Goal: Transaction & Acquisition: Purchase product/service

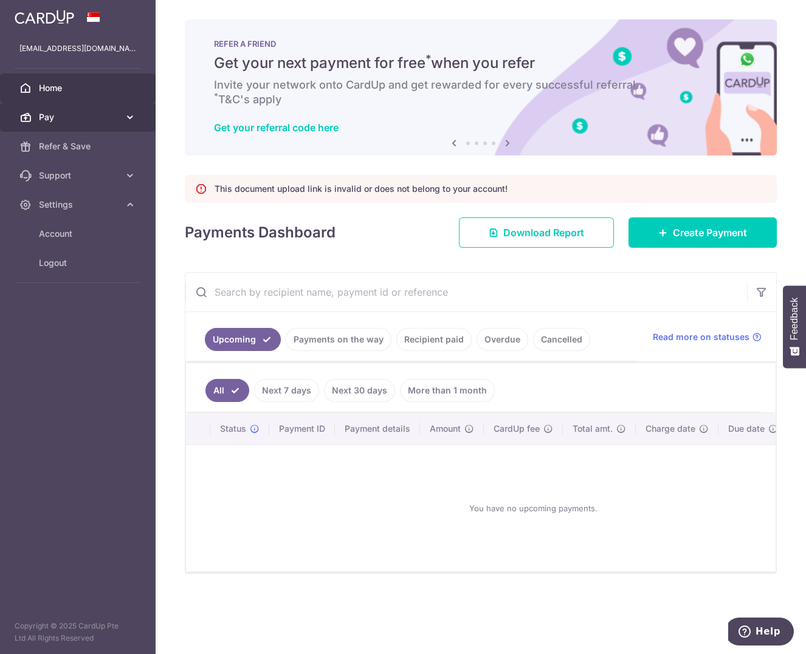
click at [87, 111] on span "Pay" at bounding box center [79, 117] width 80 height 12
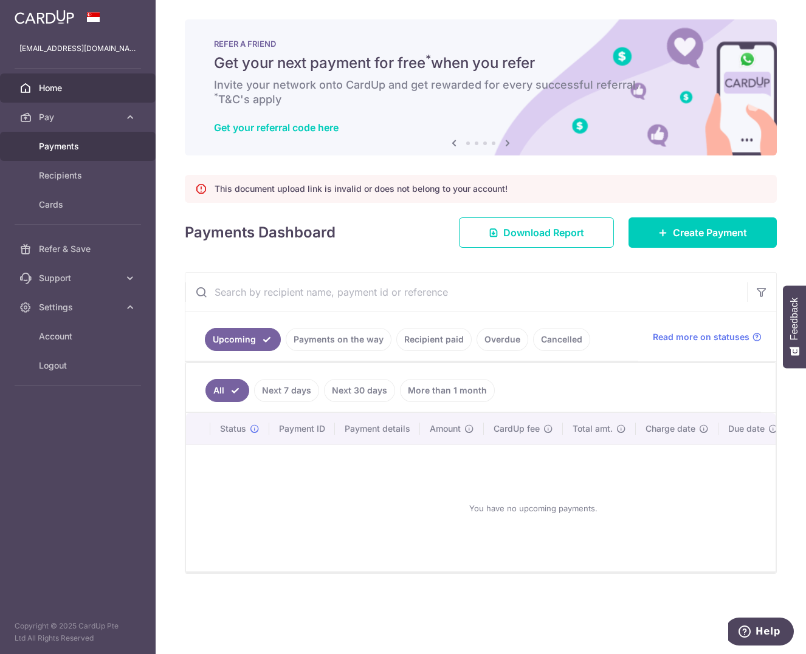
click at [73, 140] on span "Payments" at bounding box center [79, 146] width 80 height 12
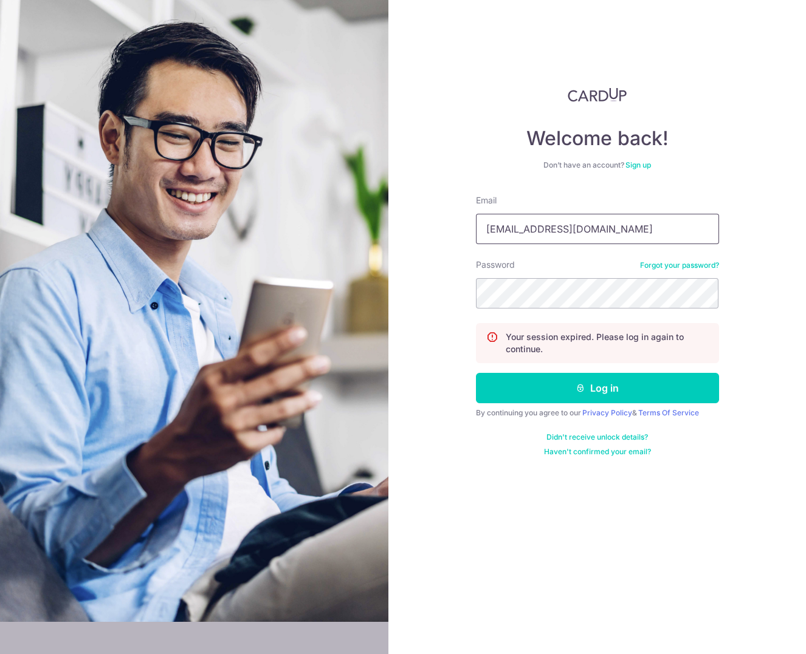
click at [560, 220] on input "janlin@udo.com.sg" at bounding box center [597, 229] width 243 height 30
click at [580, 224] on input "janlin@udo.com.sg" at bounding box center [597, 229] width 243 height 30
type input "[EMAIL_ADDRESS][DOMAIN_NAME]"
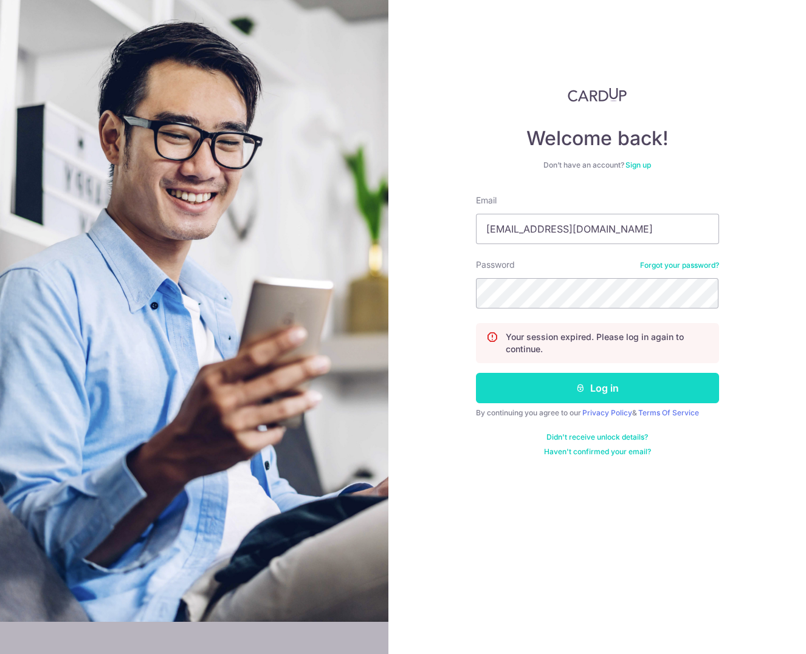
click at [642, 399] on button "Log in" at bounding box center [597, 388] width 243 height 30
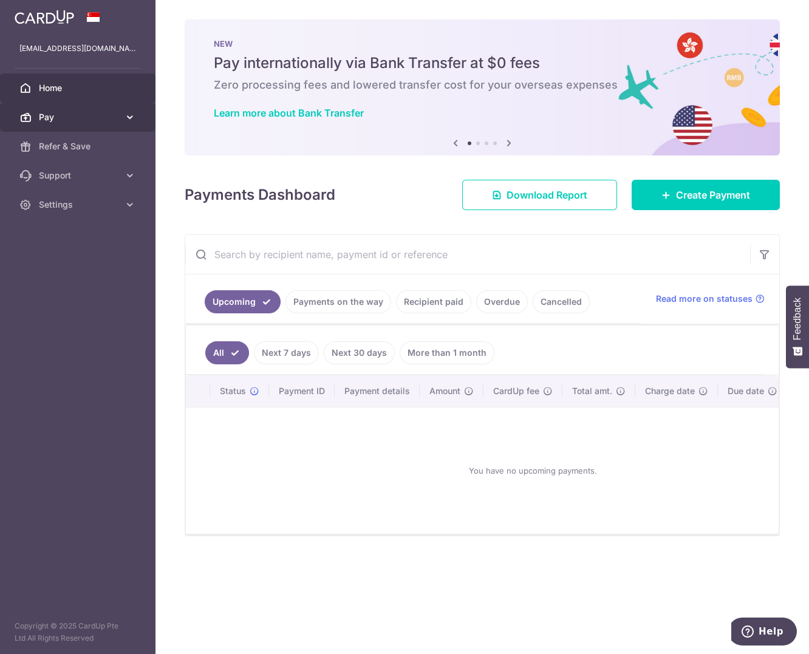
click at [95, 115] on span "Pay" at bounding box center [79, 117] width 80 height 12
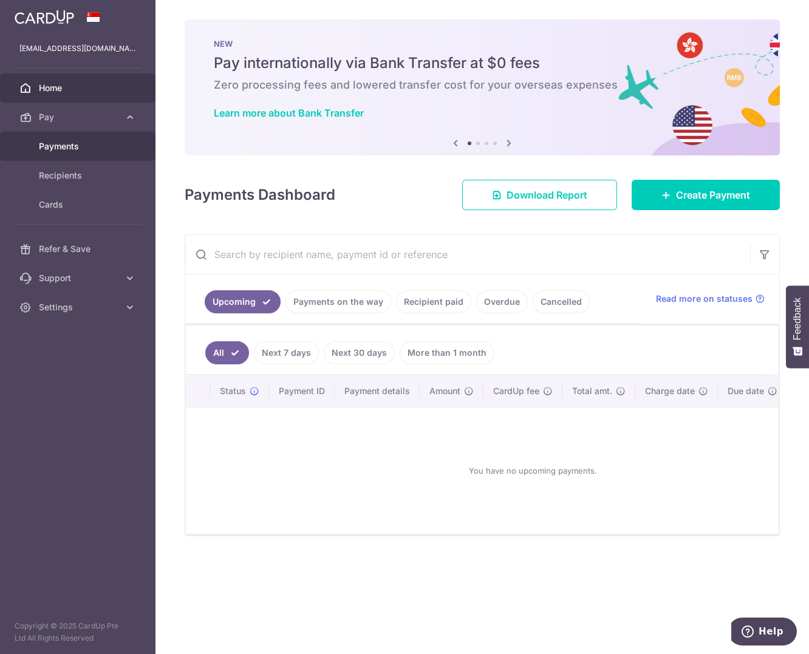
click at [90, 137] on link "Payments" at bounding box center [78, 146] width 156 height 29
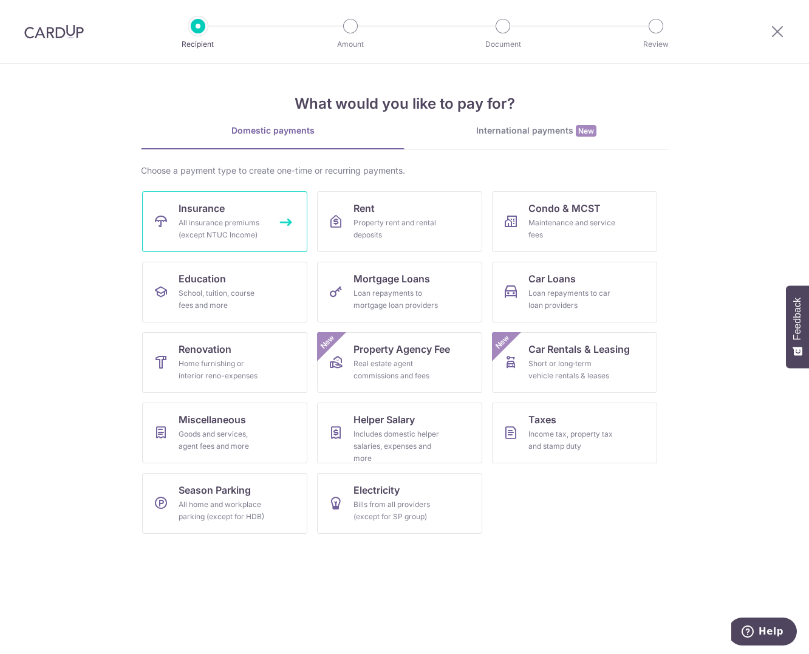
click at [222, 201] on span "Insurance" at bounding box center [202, 208] width 46 height 15
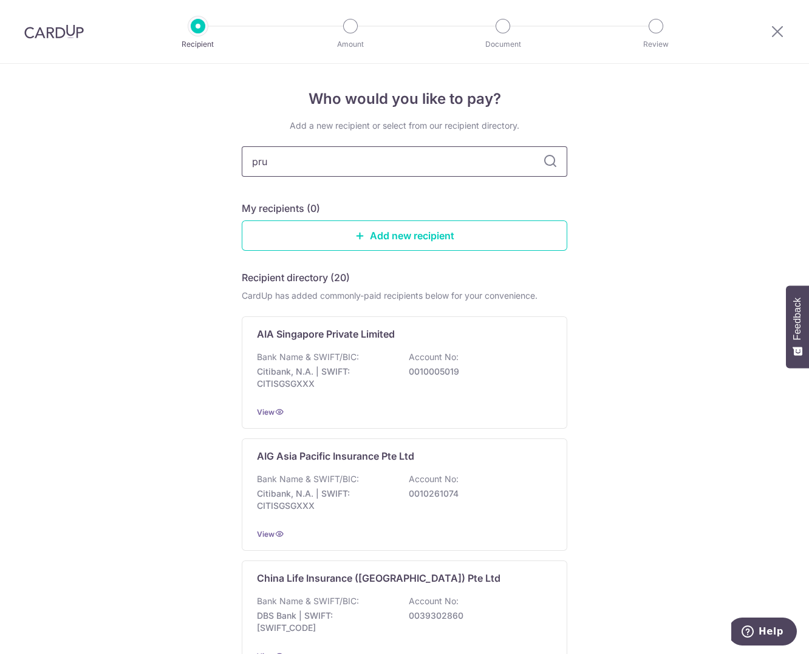
type input "prud"
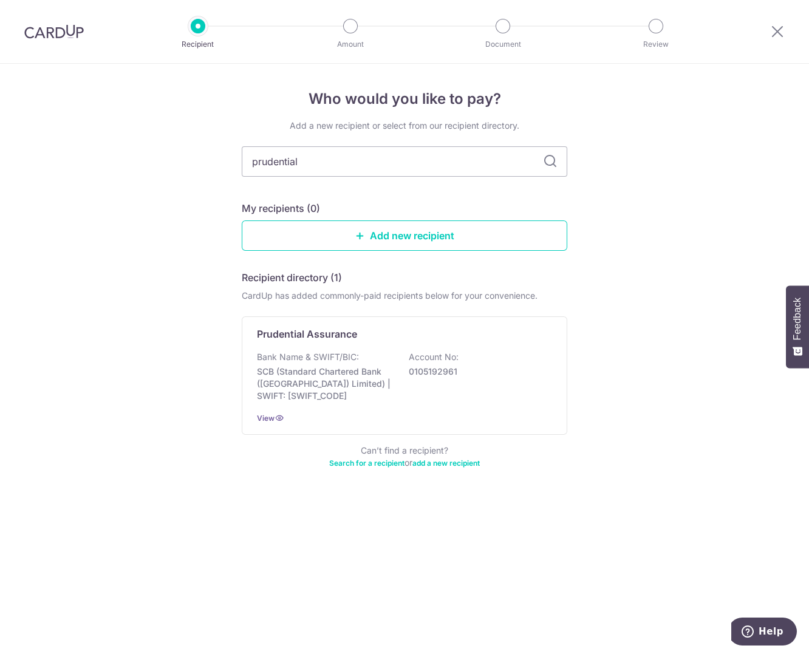
type input "prudential"
click at [360, 362] on div "Bank Name & SWIFT/BIC: SCB (Standard Chartered Bank (Singapore) Limited) | SWIF…" at bounding box center [404, 376] width 295 height 51
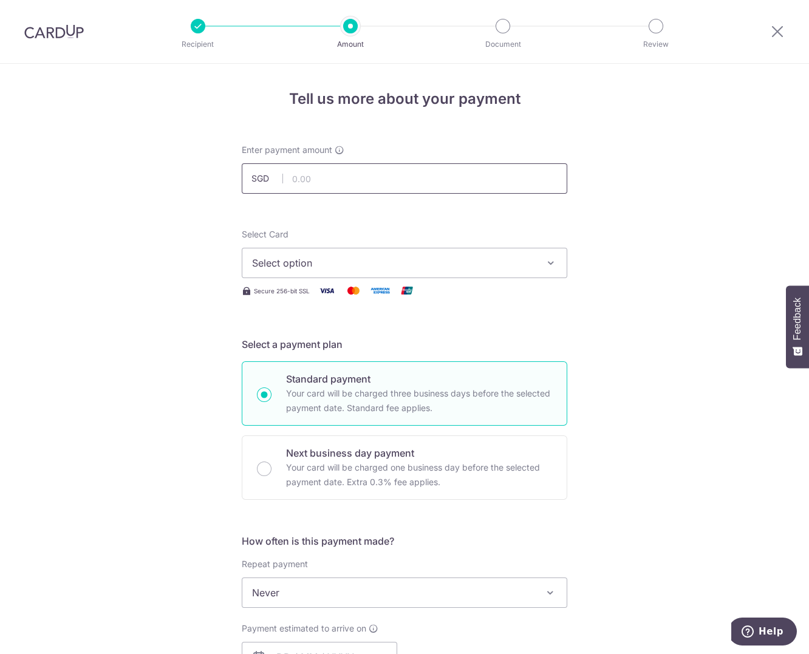
click at [327, 173] on input "text" at bounding box center [405, 178] width 326 height 30
type input "5,284.94"
click at [313, 270] on span "Select option" at bounding box center [393, 263] width 283 height 15
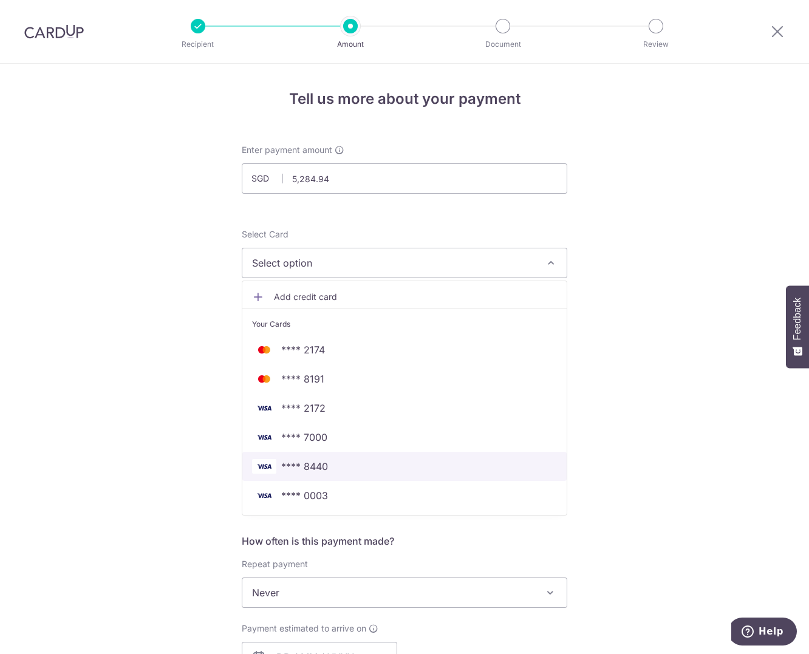
click at [341, 466] on span "**** 8440" at bounding box center [404, 466] width 305 height 15
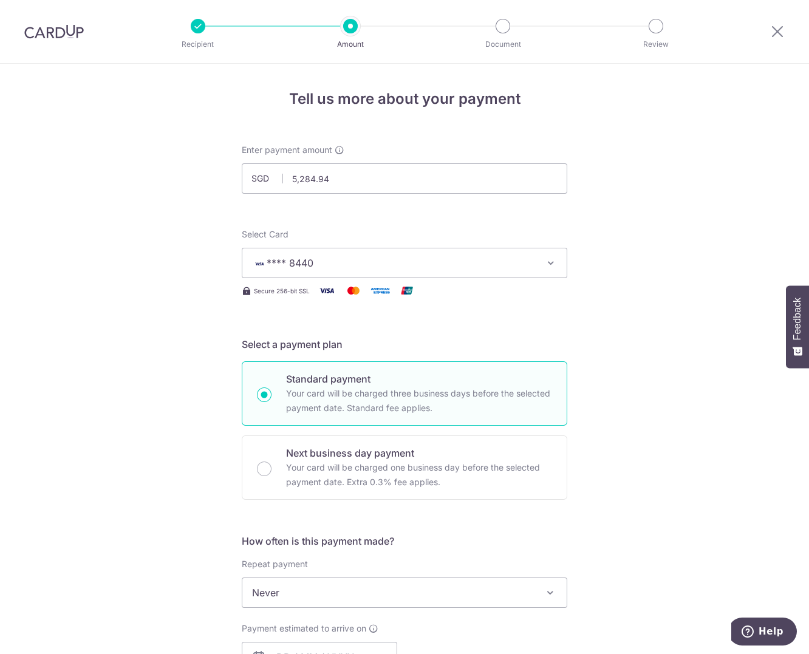
click at [387, 260] on span "**** 8440" at bounding box center [393, 263] width 283 height 15
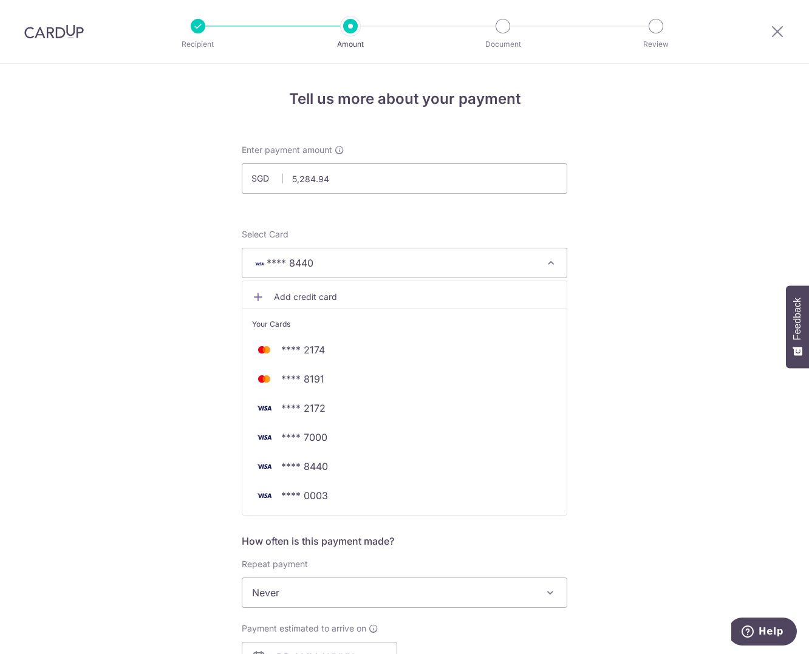
click at [657, 357] on div "Tell us more about your payment Enter payment amount SGD 5,284.94 5284.94 Selec…" at bounding box center [404, 613] width 809 height 1099
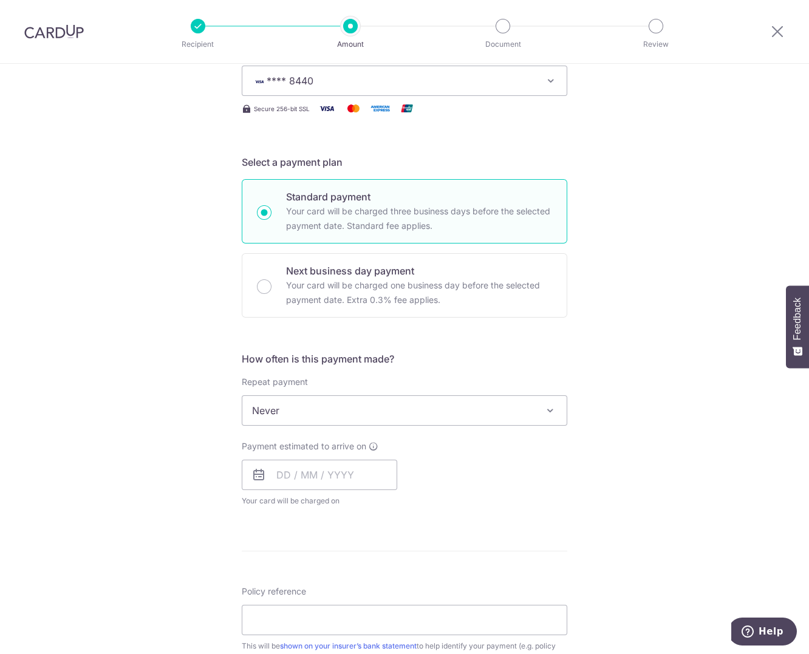
scroll to position [273, 0]
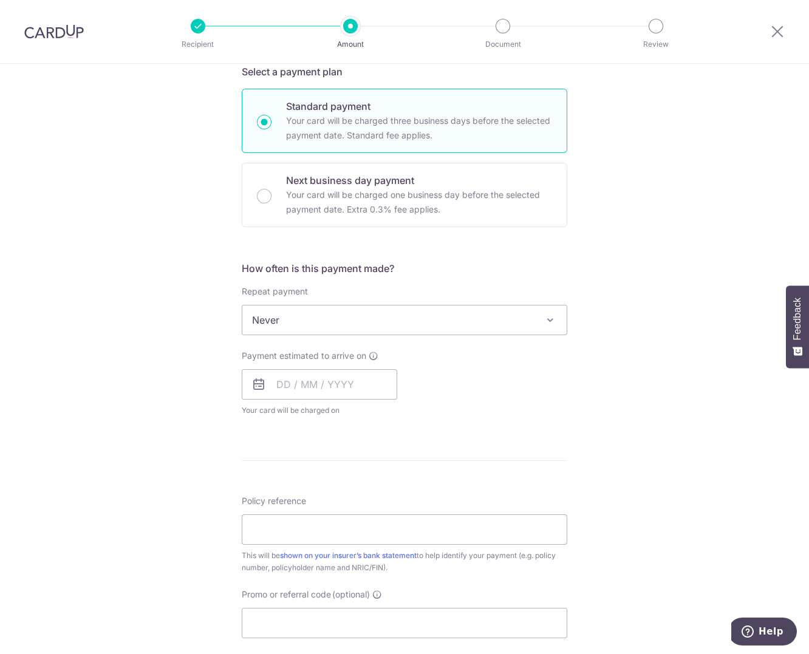
click at [360, 314] on span "Never" at bounding box center [404, 320] width 324 height 29
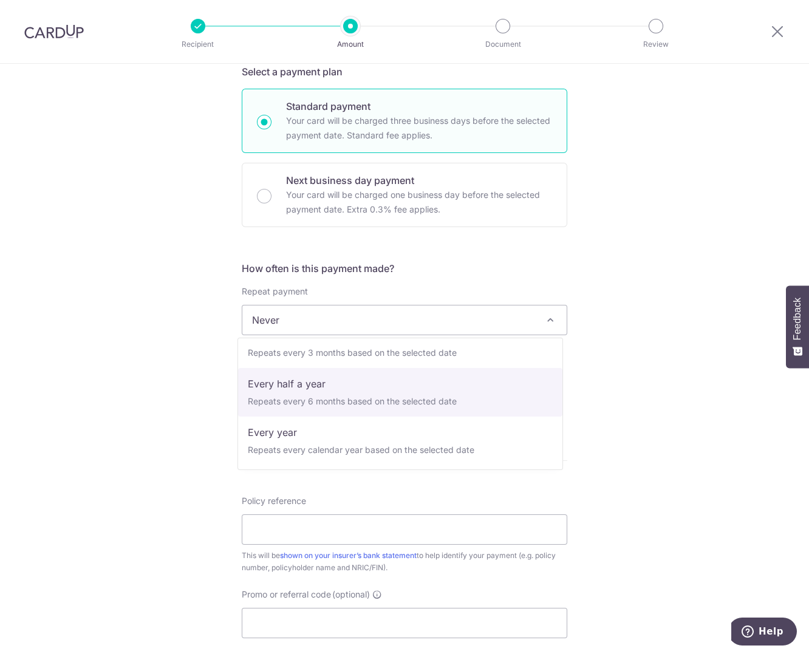
scroll to position [0, 0]
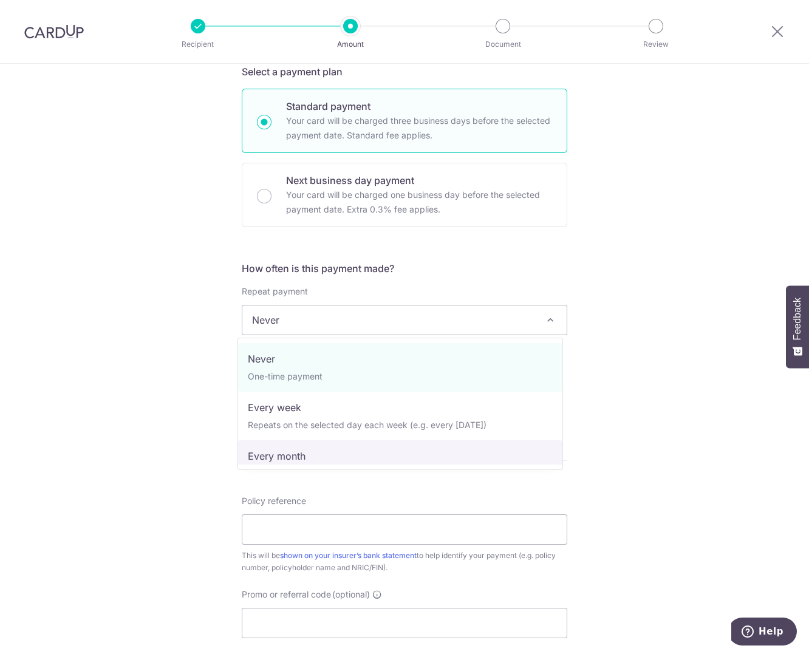
select select "3"
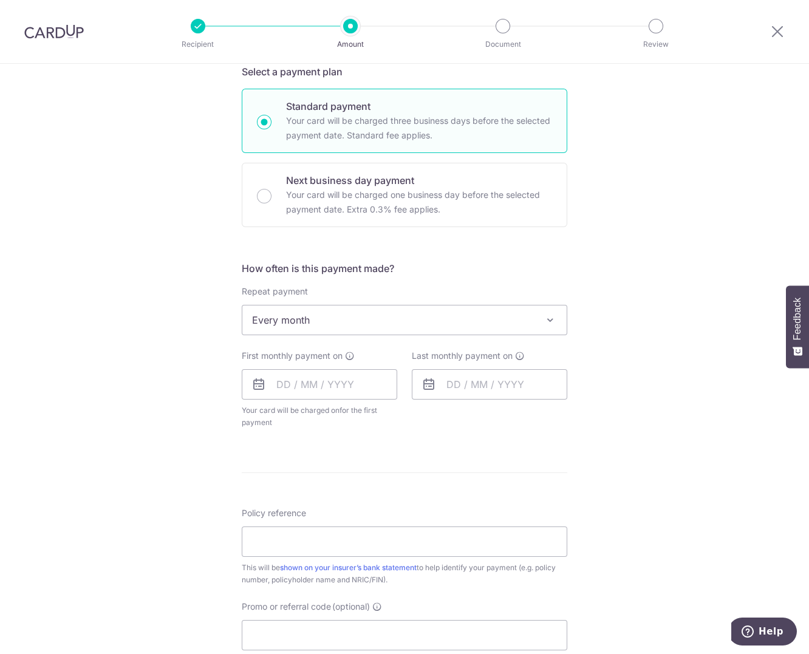
click at [313, 401] on div "First monthly payment on Your card will be charged on for the first payment * I…" at bounding box center [320, 389] width 156 height 79
click at [313, 384] on input "text" at bounding box center [320, 384] width 156 height 30
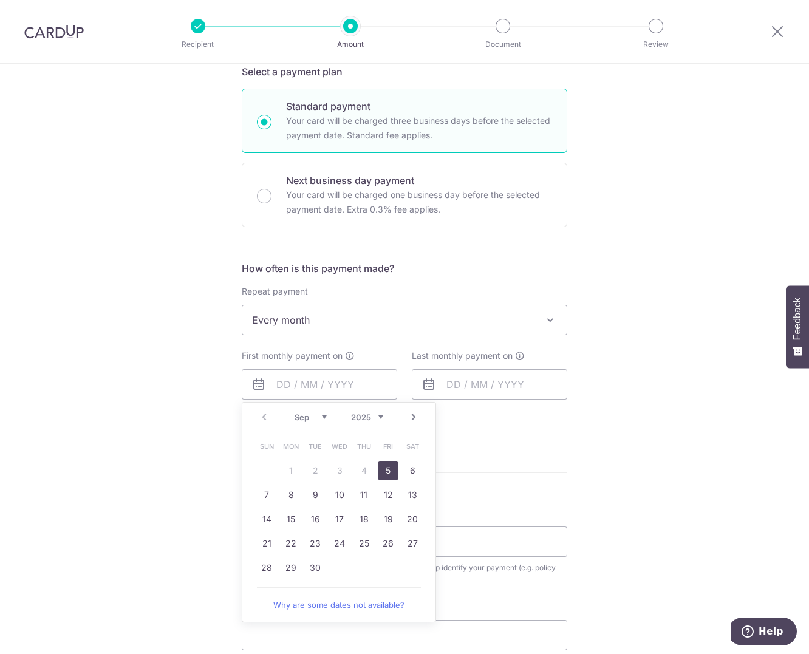
click at [390, 468] on link "5" at bounding box center [388, 470] width 19 height 19
type input "[DATE]"
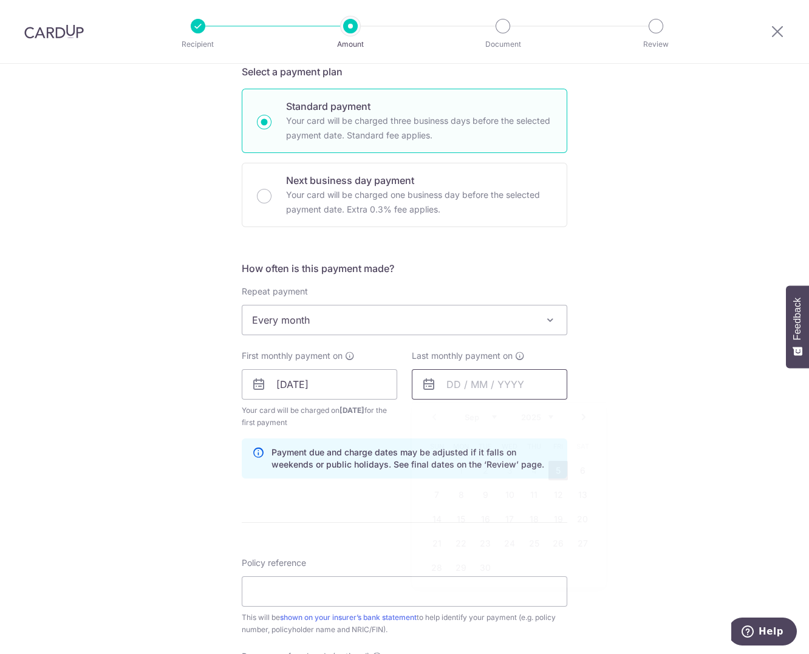
click at [488, 393] on input "text" at bounding box center [490, 384] width 156 height 30
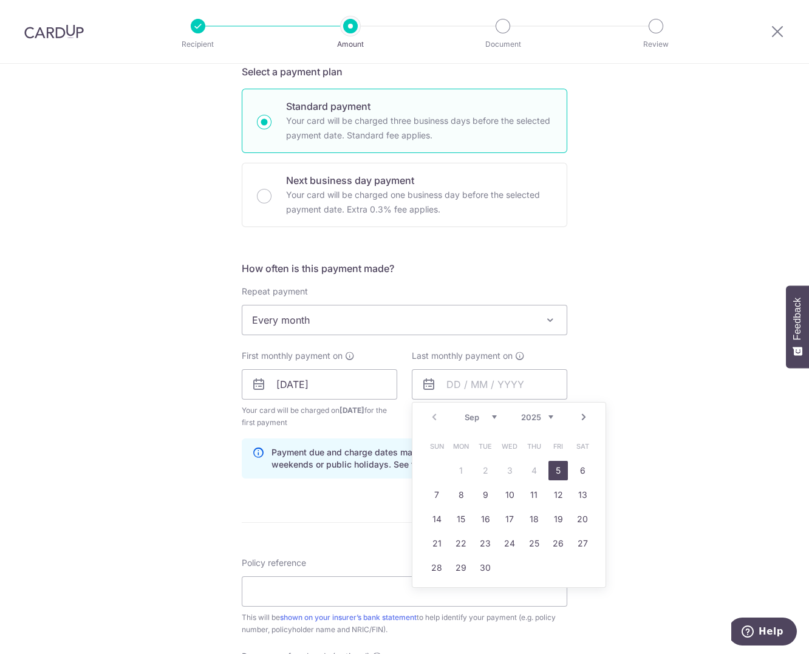
click at [583, 417] on link "Next" at bounding box center [584, 417] width 15 height 15
click at [436, 589] on link "30" at bounding box center [436, 592] width 19 height 19
type input "30/11/2025"
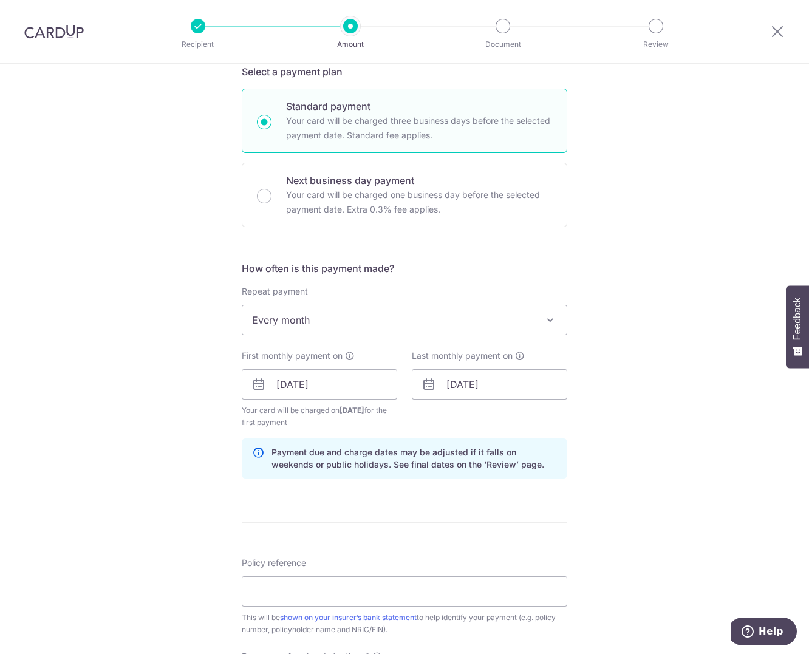
click at [648, 519] on div "Tell us more about your payment Enter payment amount SGD 5,284.94 5284.94 Selec…" at bounding box center [404, 371] width 809 height 1161
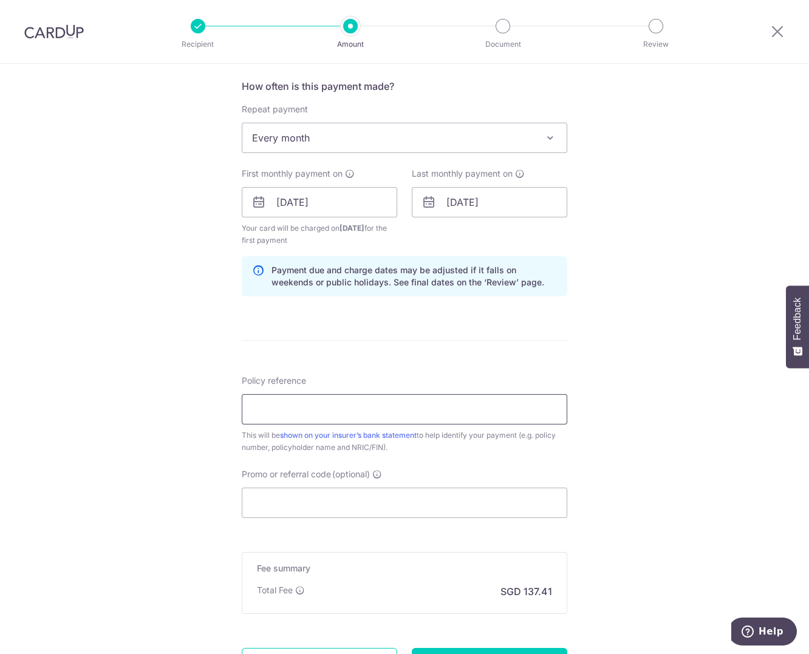
click at [406, 405] on input "Policy reference" at bounding box center [405, 409] width 326 height 30
paste input "63095664"
click at [367, 504] on input "Promo or referral code (optional)" at bounding box center [405, 503] width 326 height 30
click at [305, 409] on input "63095664" at bounding box center [405, 409] width 326 height 30
paste input "63095673"
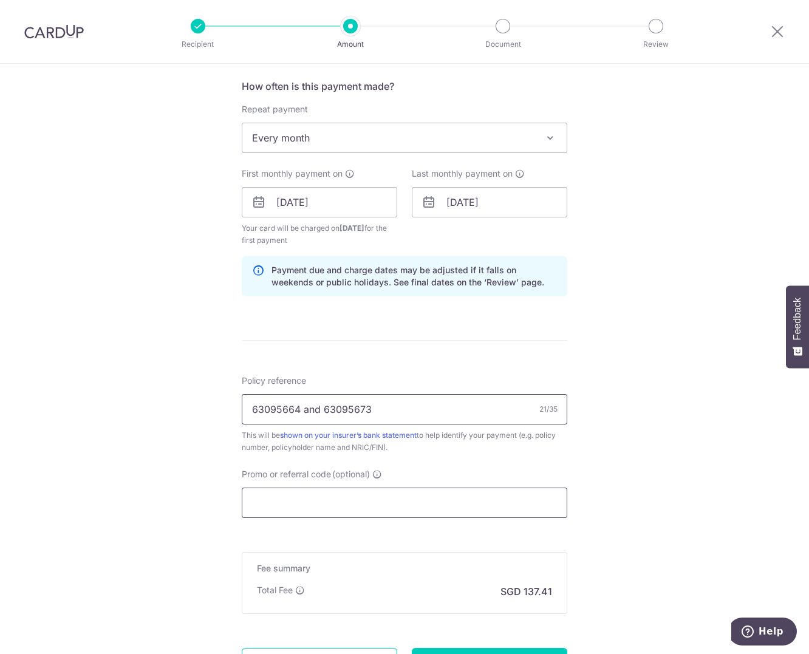
type input "63095664 and 63095673"
click at [323, 515] on input "Promo or referral code (optional)" at bounding box center [405, 503] width 326 height 30
type input "REC185"
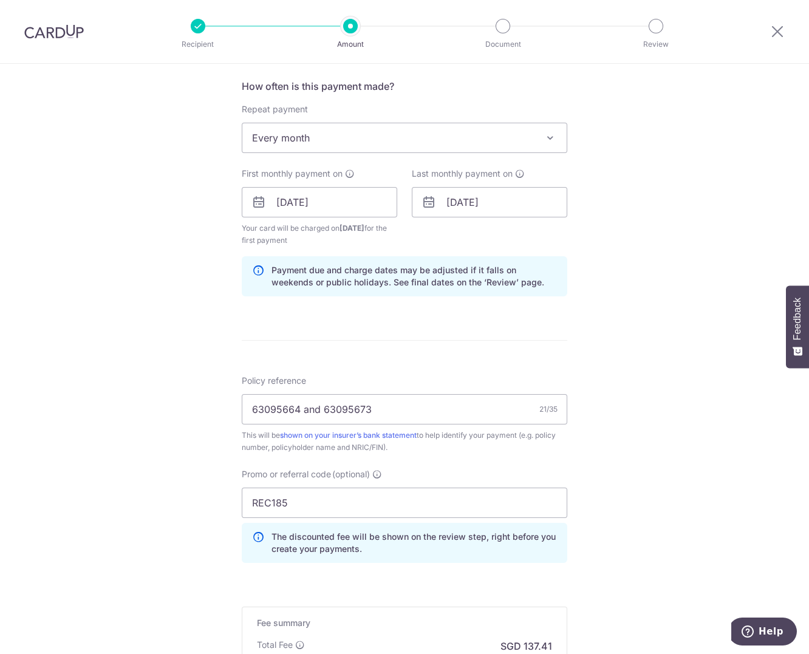
click at [162, 431] on div "Tell us more about your payment Enter payment amount SGD 5,284.94 5284.94 Selec…" at bounding box center [404, 217] width 809 height 1216
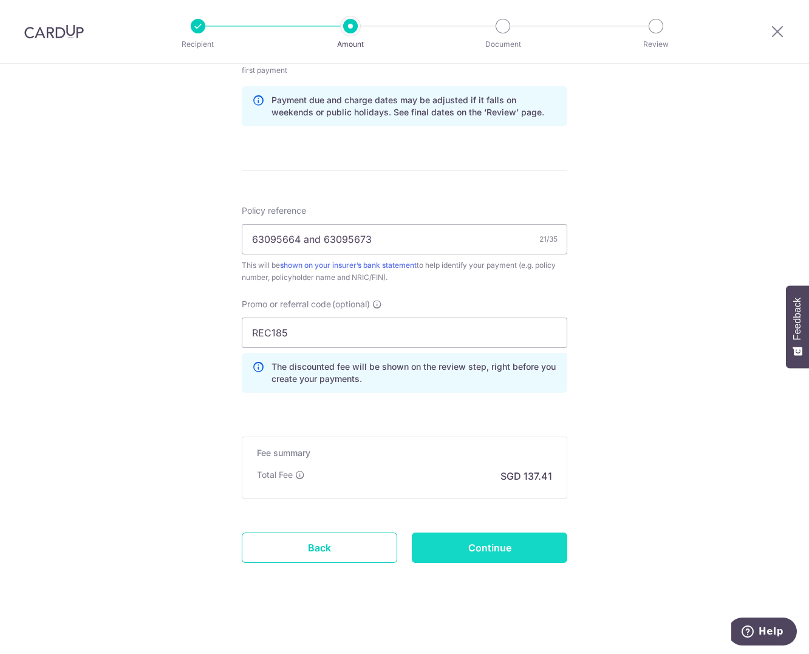
click at [473, 553] on input "Continue" at bounding box center [490, 548] width 156 height 30
type input "Create Schedule"
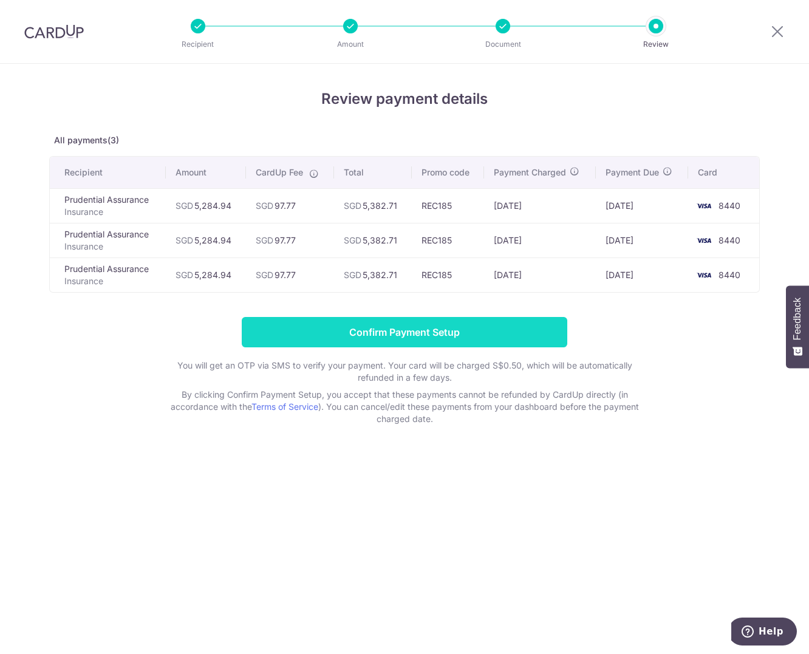
click at [438, 341] on input "Confirm Payment Setup" at bounding box center [405, 332] width 326 height 30
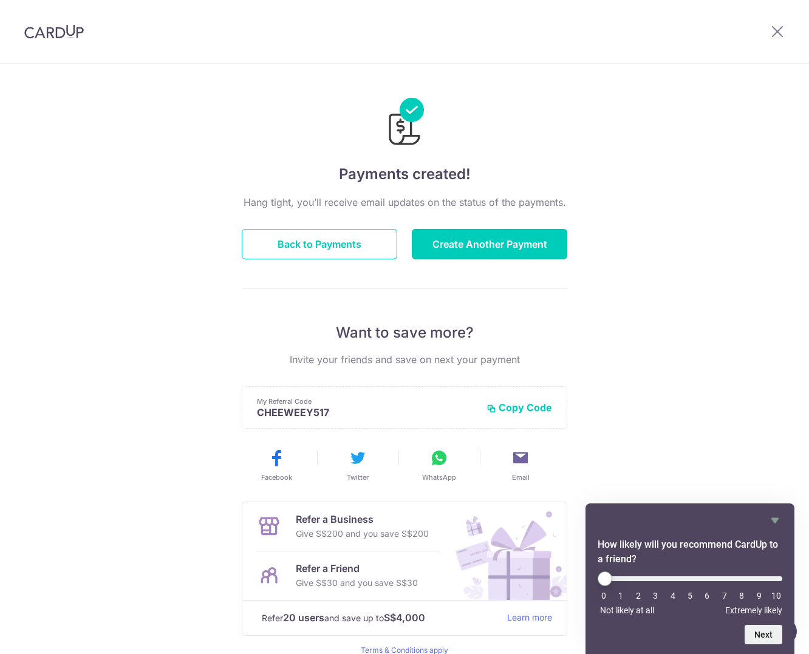
click at [507, 238] on button "Create Another Payment" at bounding box center [490, 244] width 156 height 30
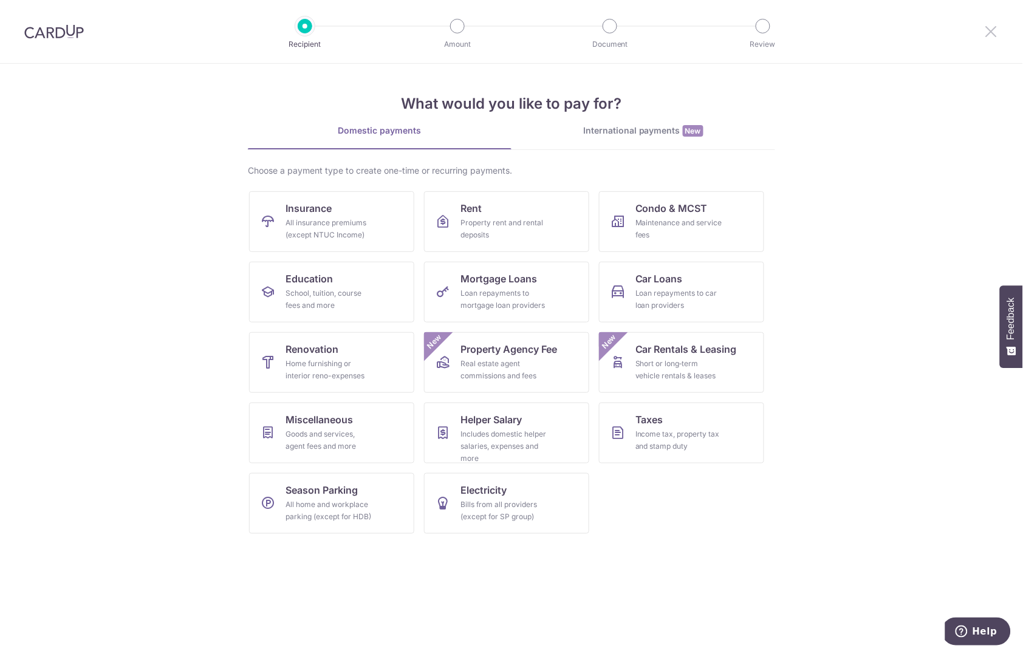
click at [809, 24] on icon at bounding box center [991, 31] width 15 height 15
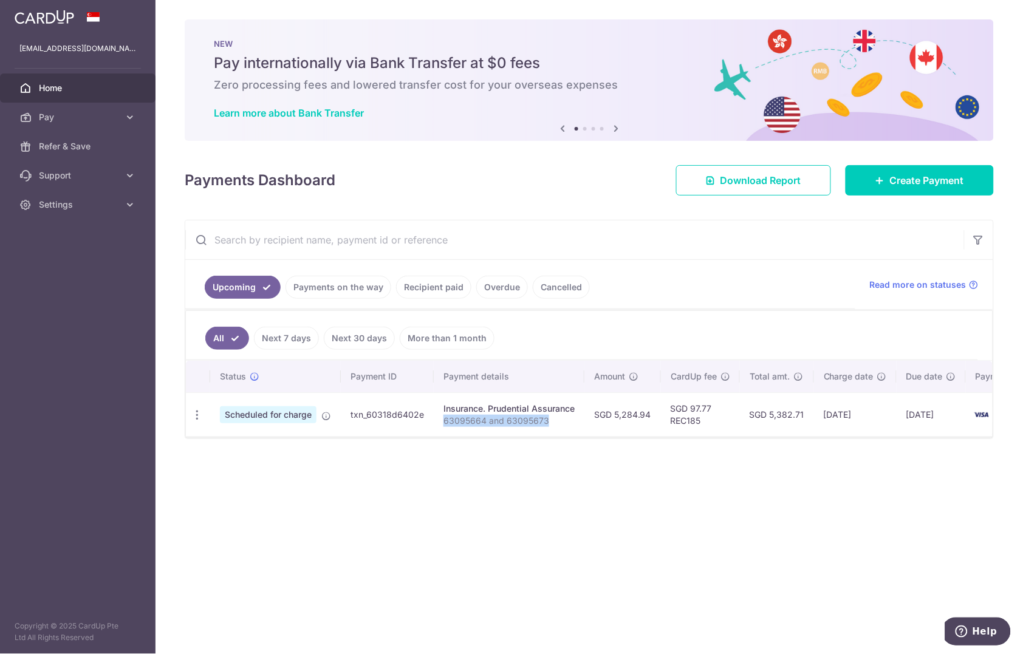
drag, startPoint x: 550, startPoint y: 425, endPoint x: 442, endPoint y: 433, distance: 108.5
click at [442, 433] on td "Insurance. Prudential Assurance 63095664 and 63095673" at bounding box center [509, 414] width 151 height 44
copy p "63095664 and 63095673"
click at [438, 287] on link "Recipient paid" at bounding box center [433, 287] width 75 height 23
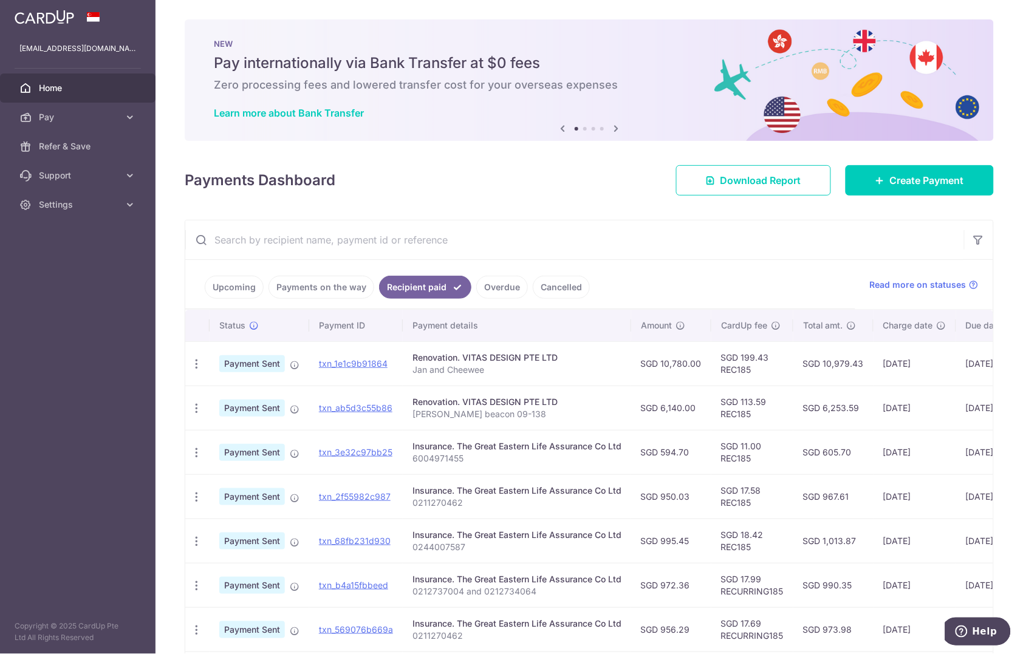
scroll to position [91, 0]
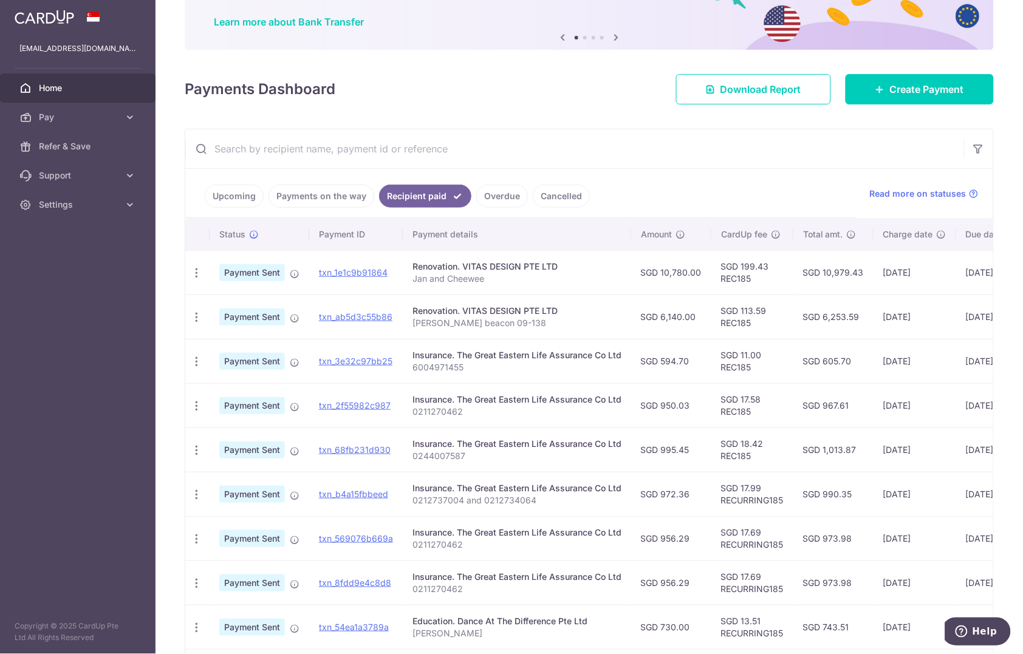
click at [289, 149] on input "text" at bounding box center [574, 148] width 779 height 39
paste input "63095664 and 63095673"
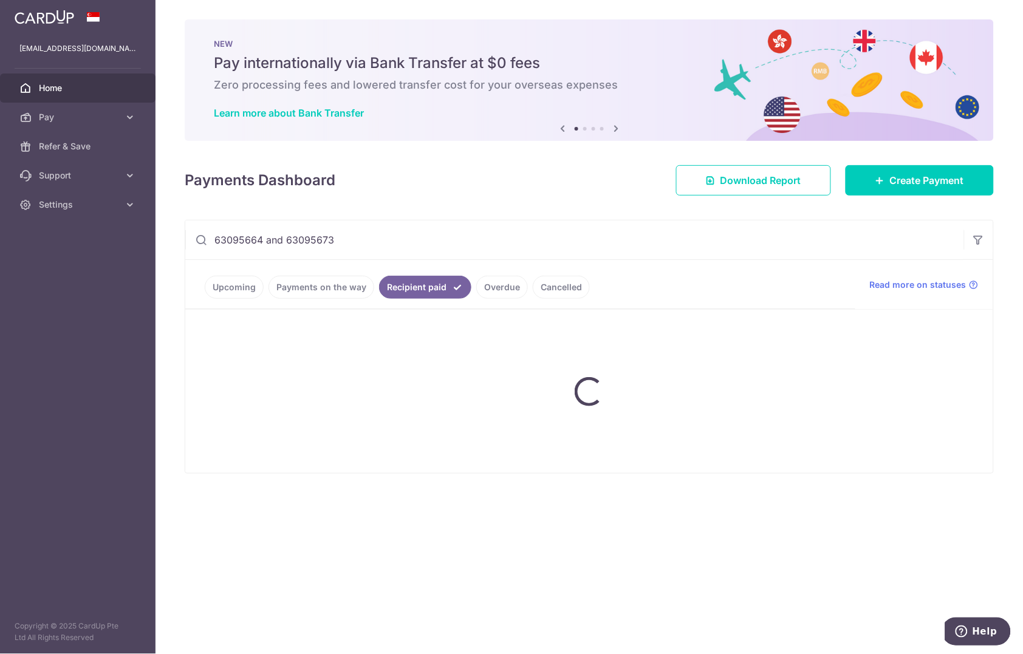
scroll to position [0, 0]
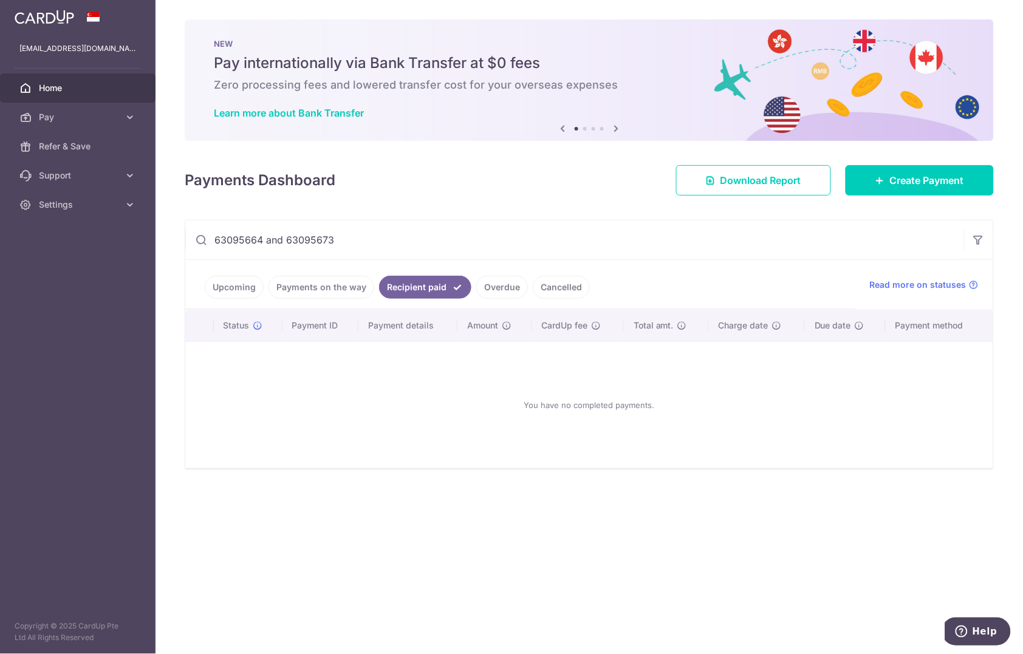
drag, startPoint x: 373, startPoint y: 255, endPoint x: 481, endPoint y: 263, distance: 108.4
click at [481, 263] on div "63095664 and 63095673 Upcoming Payments on the way Recipient paid Overdue Cance…" at bounding box center [589, 345] width 809 height 250
click at [231, 242] on input "63095664" at bounding box center [574, 240] width 779 height 39
type input "pruden"
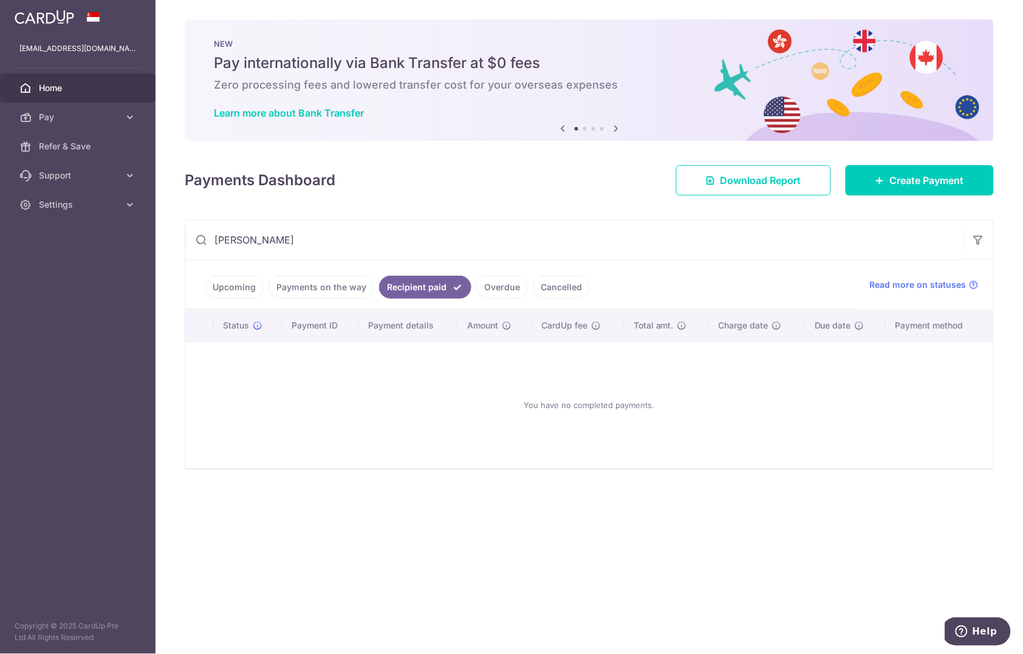
click at [299, 286] on link "Payments on the way" at bounding box center [322, 287] width 106 height 23
click at [210, 286] on link "Upcoming" at bounding box center [234, 287] width 59 height 23
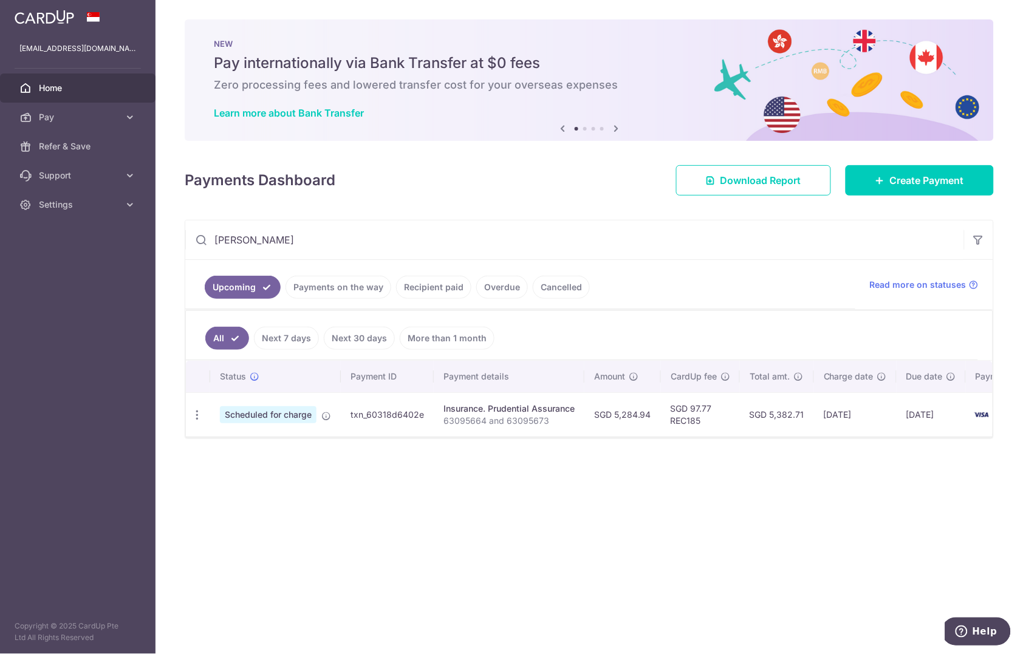
click at [493, 423] on p "63095664 and 63095673" at bounding box center [509, 421] width 131 height 12
click at [197, 414] on icon "button" at bounding box center [197, 415] width 13 height 13
drag, startPoint x: 310, startPoint y: 555, endPoint x: 295, endPoint y: 518, distance: 40.1
click at [308, 547] on div "× Pause Schedule Pause all future payments in this series Pause just this one p…" at bounding box center [590, 327] width 868 height 654
click at [324, 419] on icon at bounding box center [326, 416] width 10 height 10
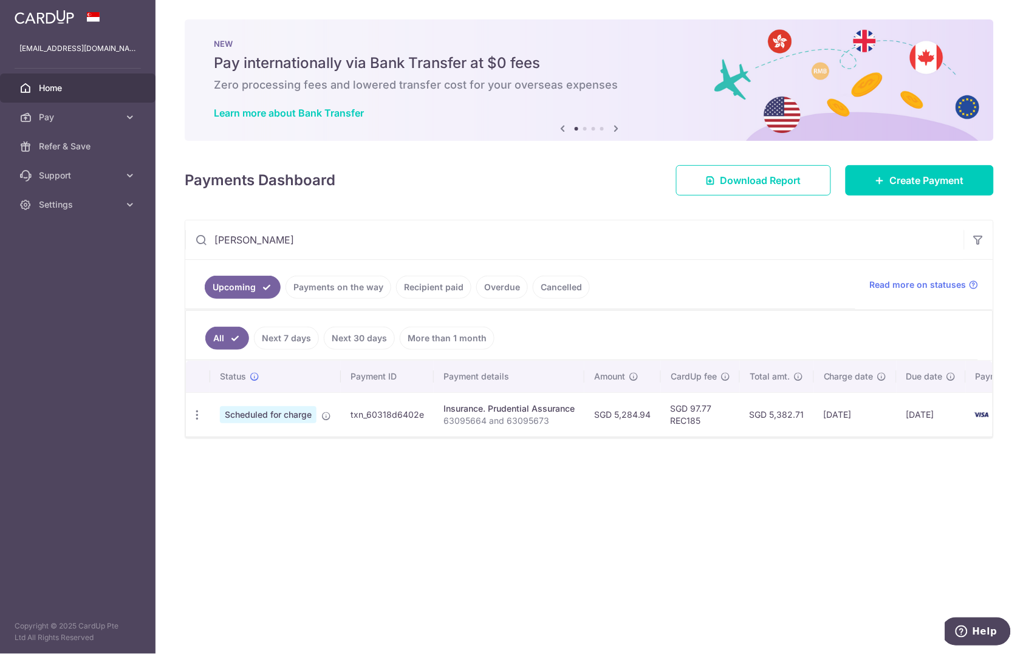
scroll to position [0, 59]
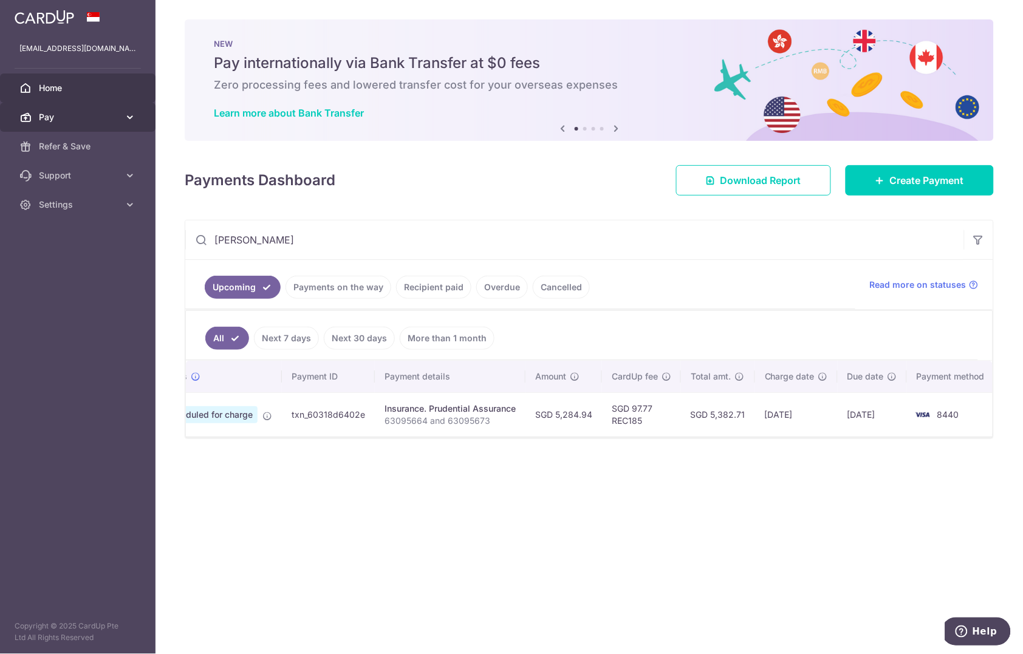
click at [105, 114] on span "Pay" at bounding box center [79, 117] width 80 height 12
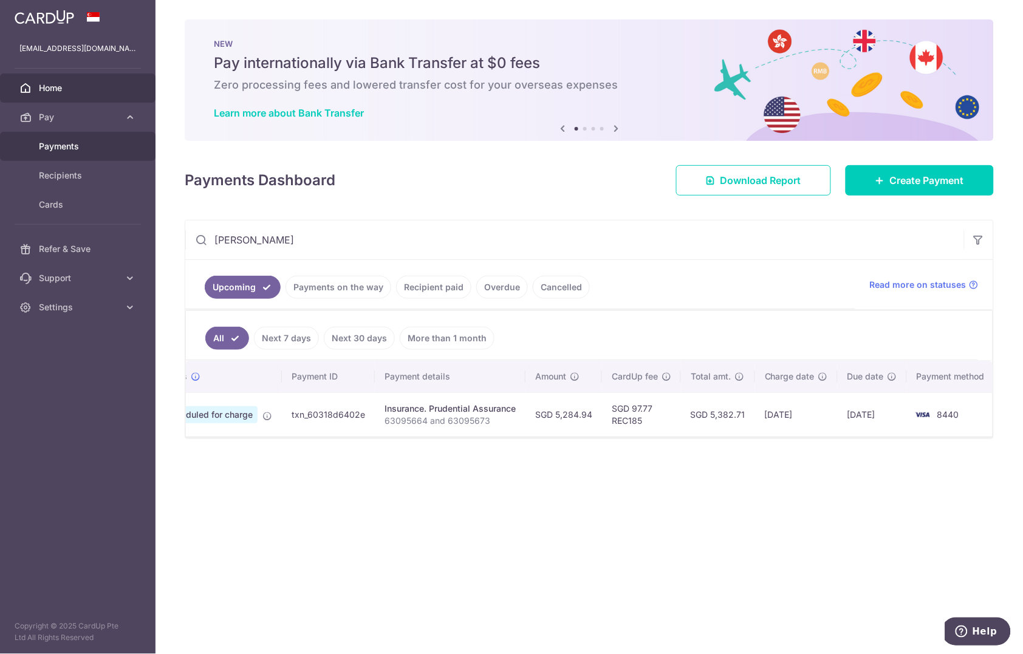
click at [105, 146] on span "Payments" at bounding box center [79, 146] width 80 height 12
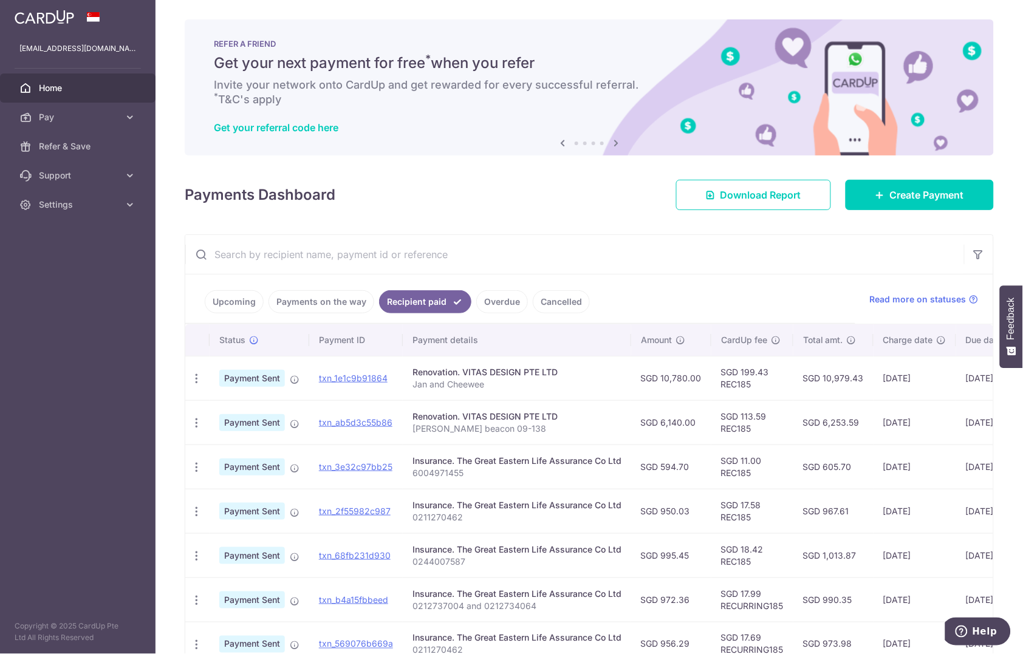
click at [229, 299] on link "Upcoming" at bounding box center [234, 301] width 59 height 23
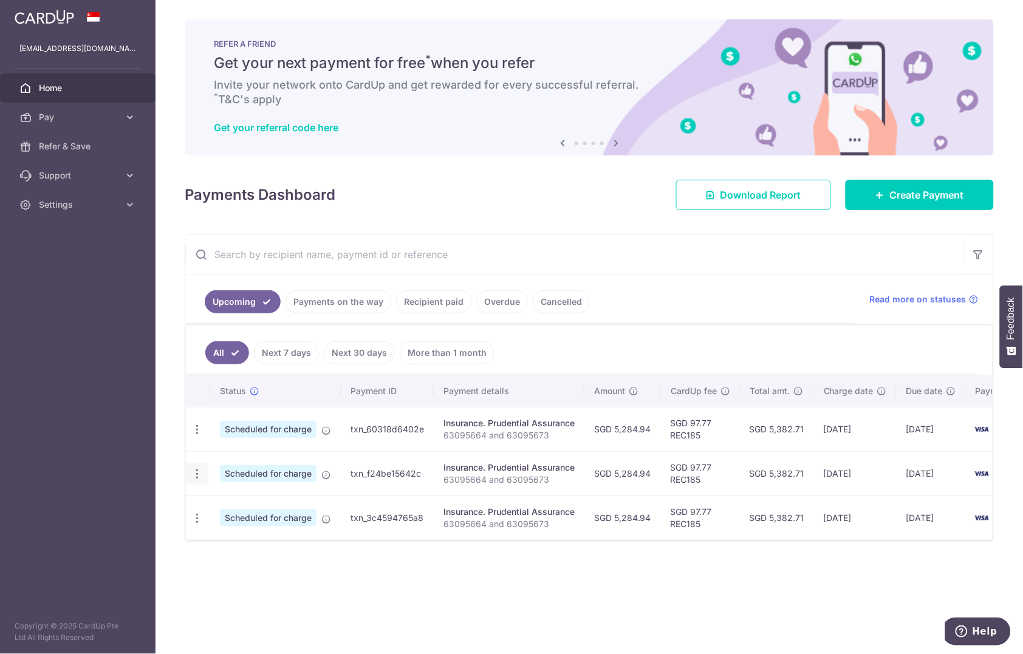
click at [193, 483] on div "Update payment Cancel payment" at bounding box center [197, 474] width 22 height 22
click at [198, 436] on icon "button" at bounding box center [197, 429] width 13 height 13
click at [253, 541] on span "Cancel payment" at bounding box center [261, 537] width 81 height 15
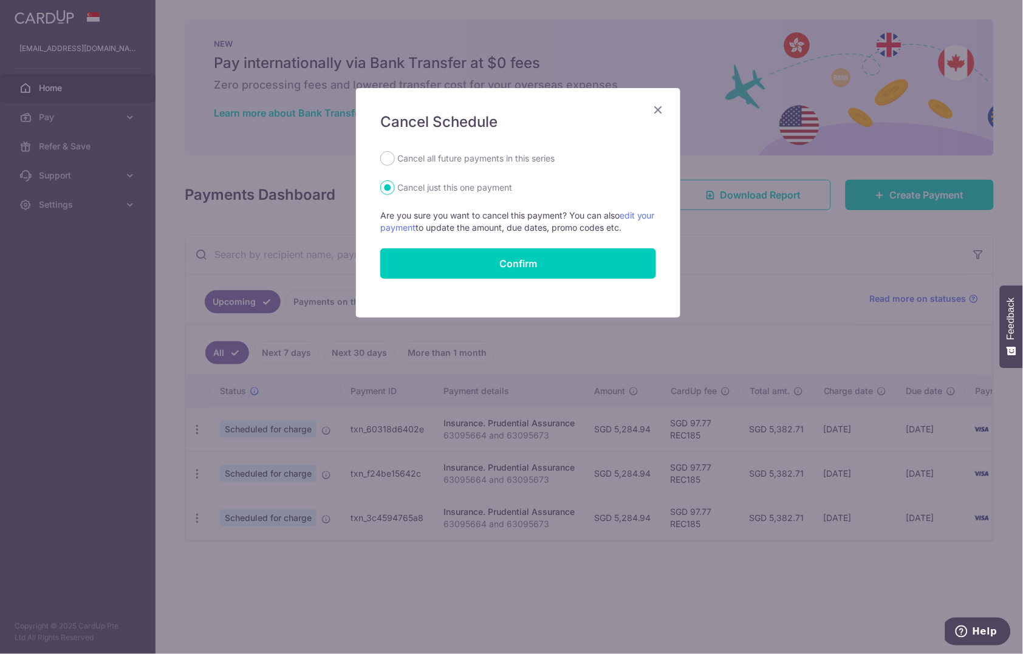
click at [408, 156] on label "Cancel all future payments in this series" at bounding box center [475, 158] width 157 height 15
click at [395, 156] on input "Cancel all future payments in this series" at bounding box center [387, 158] width 15 height 15
radio input "true"
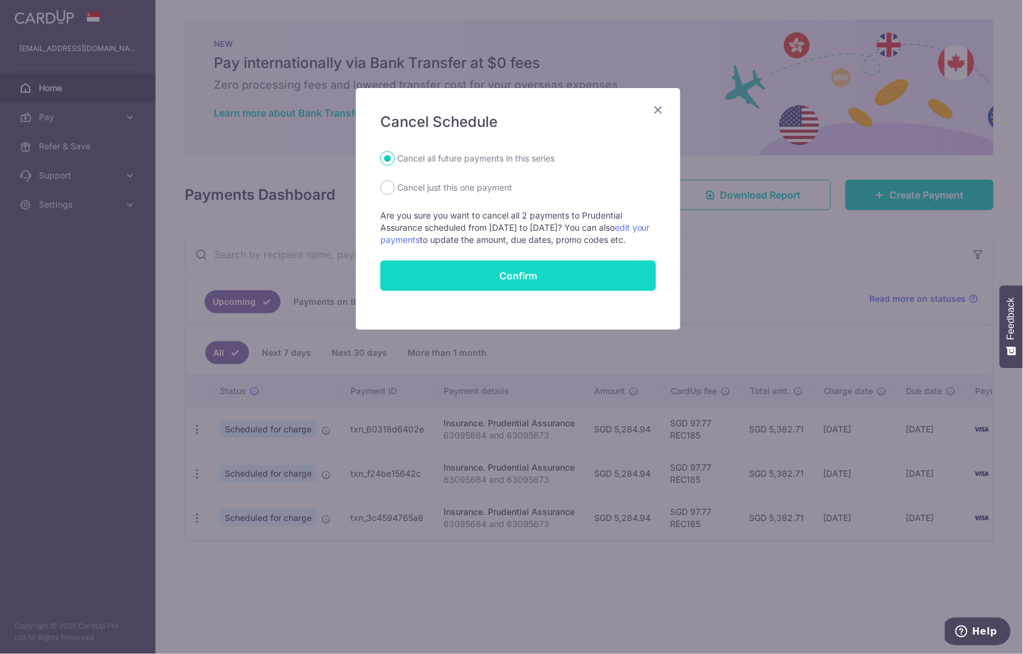
click at [546, 291] on button "Confirm" at bounding box center [518, 276] width 276 height 30
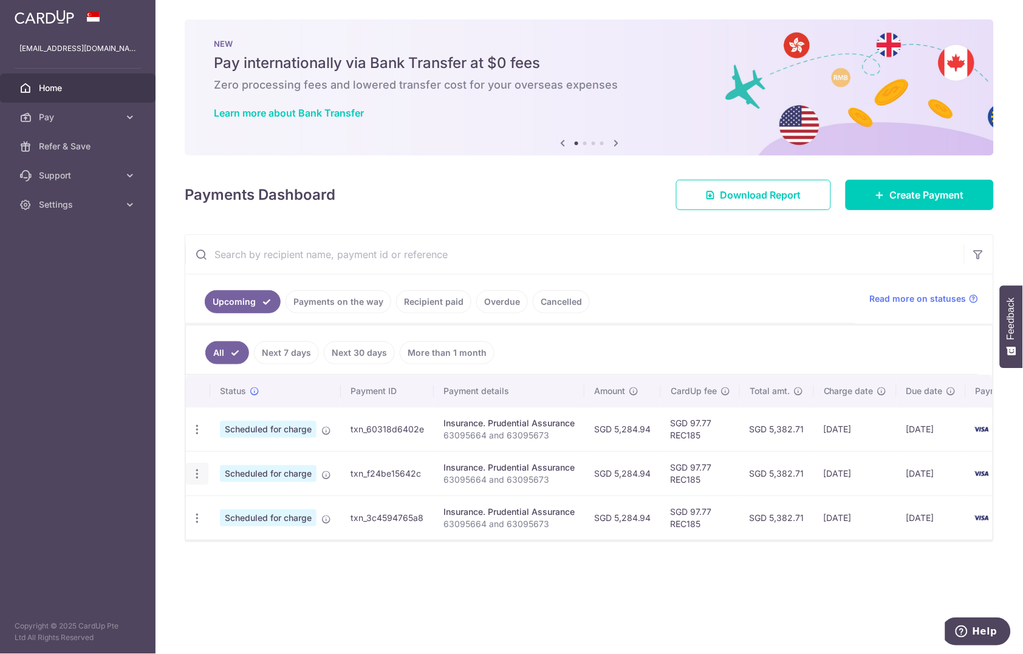
click at [189, 482] on div "Update payment Cancel payment" at bounding box center [197, 474] width 22 height 22
click at [194, 436] on icon "button" at bounding box center [197, 429] width 13 height 13
click at [230, 541] on span "Cancel payment" at bounding box center [261, 537] width 81 height 15
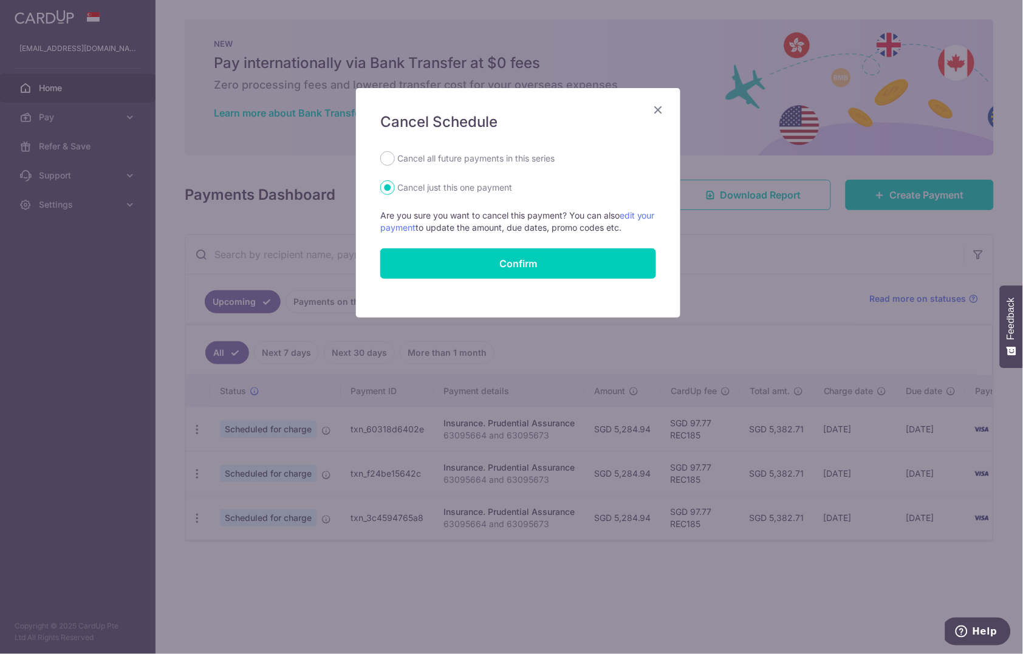
click at [454, 156] on label "Cancel all future payments in this series" at bounding box center [475, 158] width 157 height 15
click at [395, 156] on input "Cancel all future payments in this series" at bounding box center [387, 158] width 15 height 15
radio input "true"
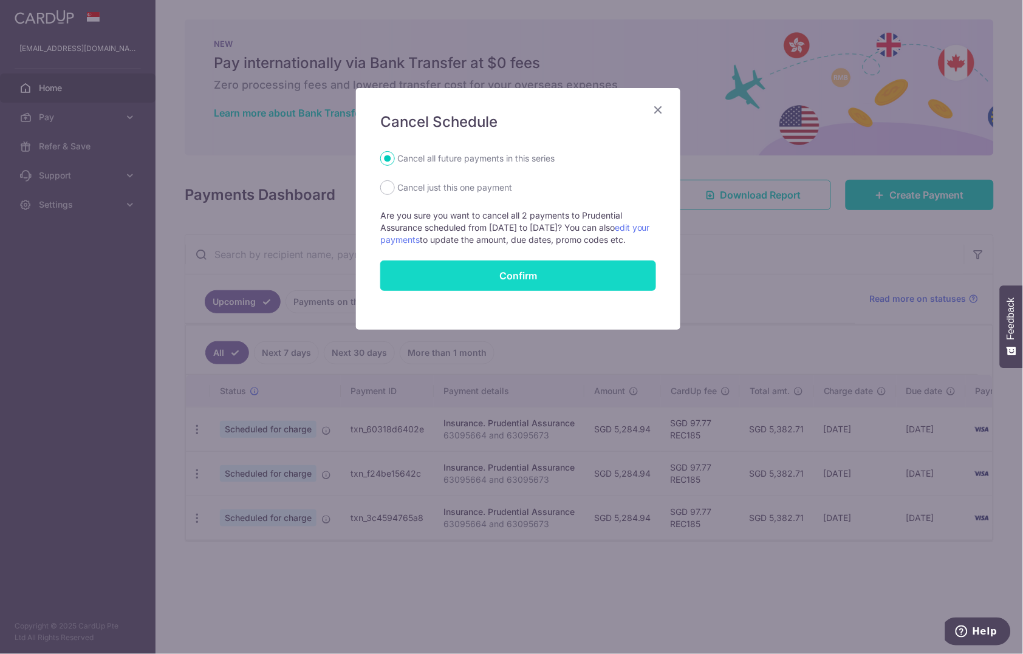
click at [518, 284] on button "Confirm" at bounding box center [518, 276] width 276 height 30
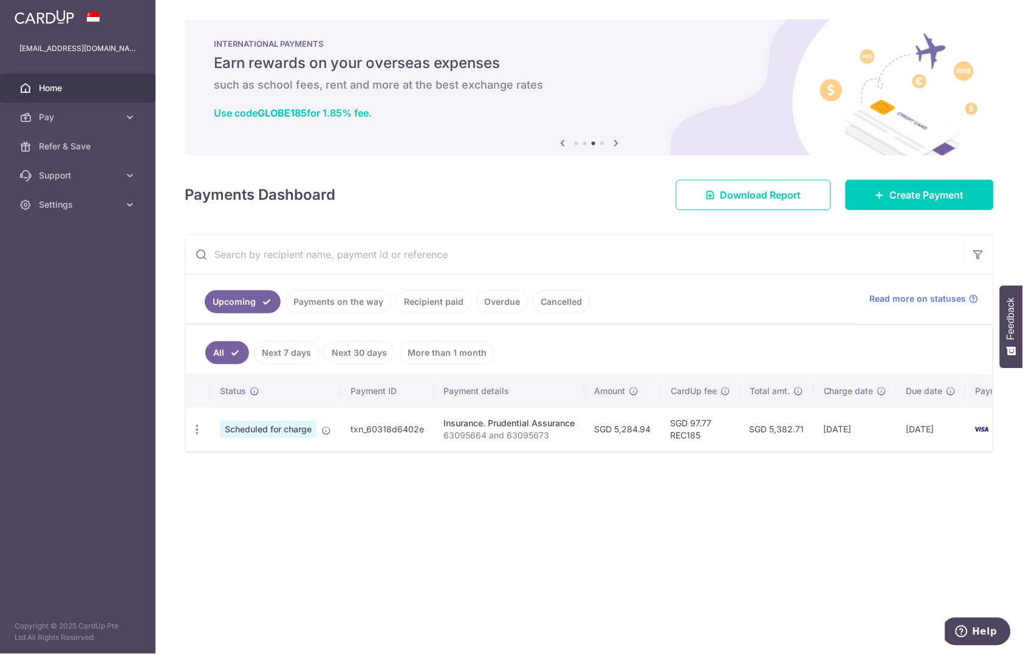
scroll to position [0, 59]
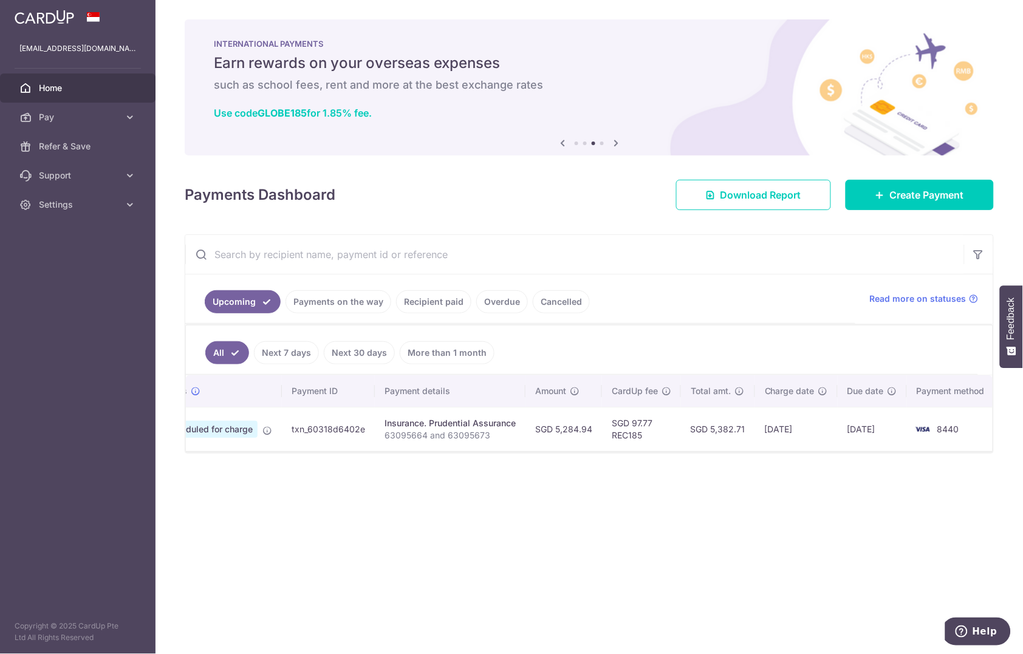
click at [431, 300] on link "Recipient paid" at bounding box center [433, 301] width 75 height 23
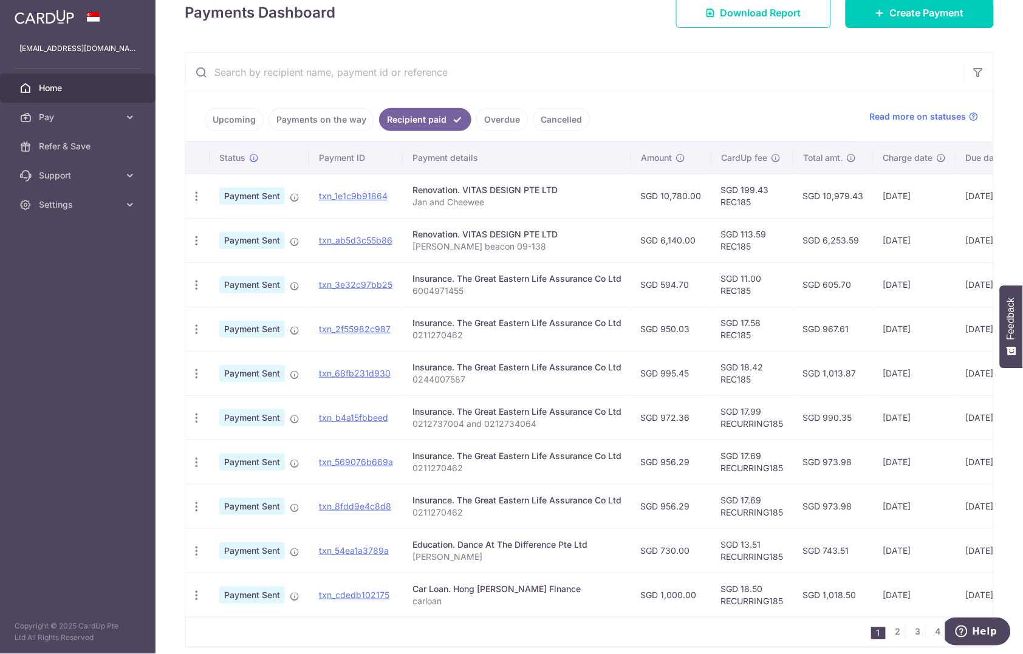
scroll to position [244, 0]
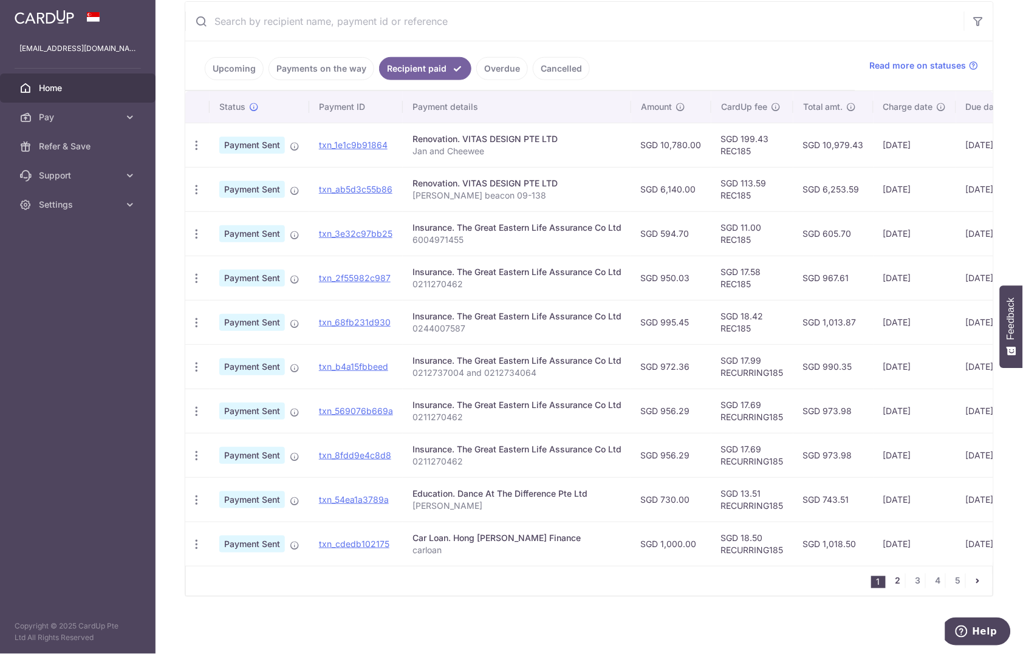
click at [891, 583] on link "2" at bounding box center [898, 581] width 15 height 15
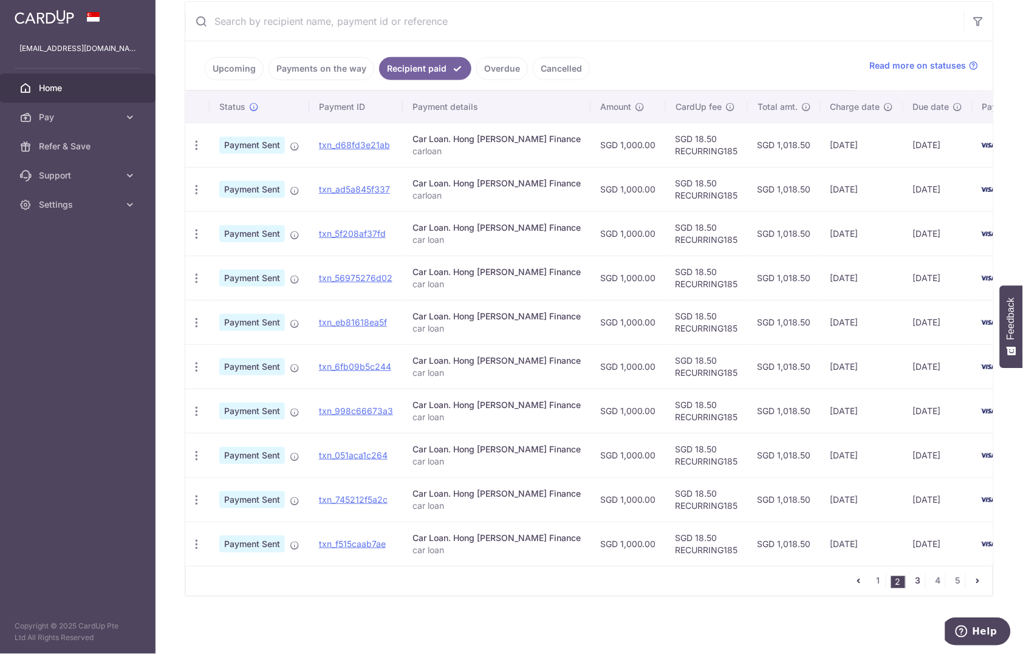
click at [911, 583] on link "3" at bounding box center [918, 581] width 15 height 15
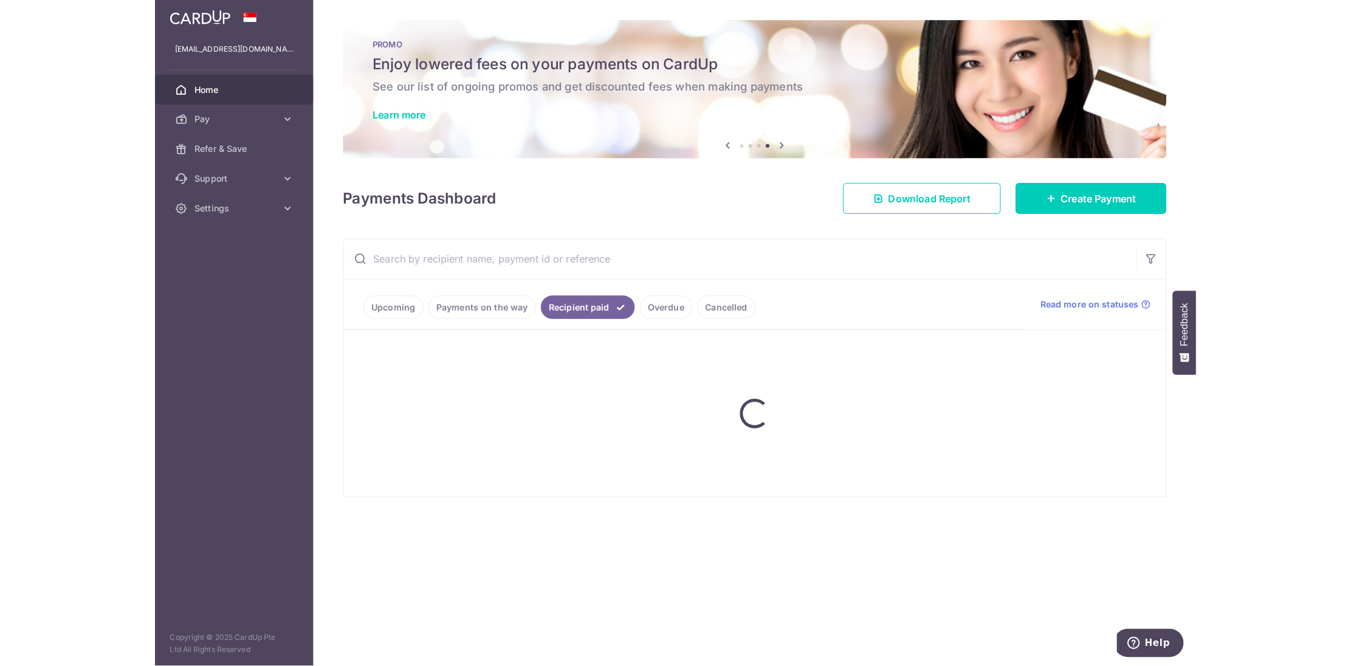
scroll to position [0, 0]
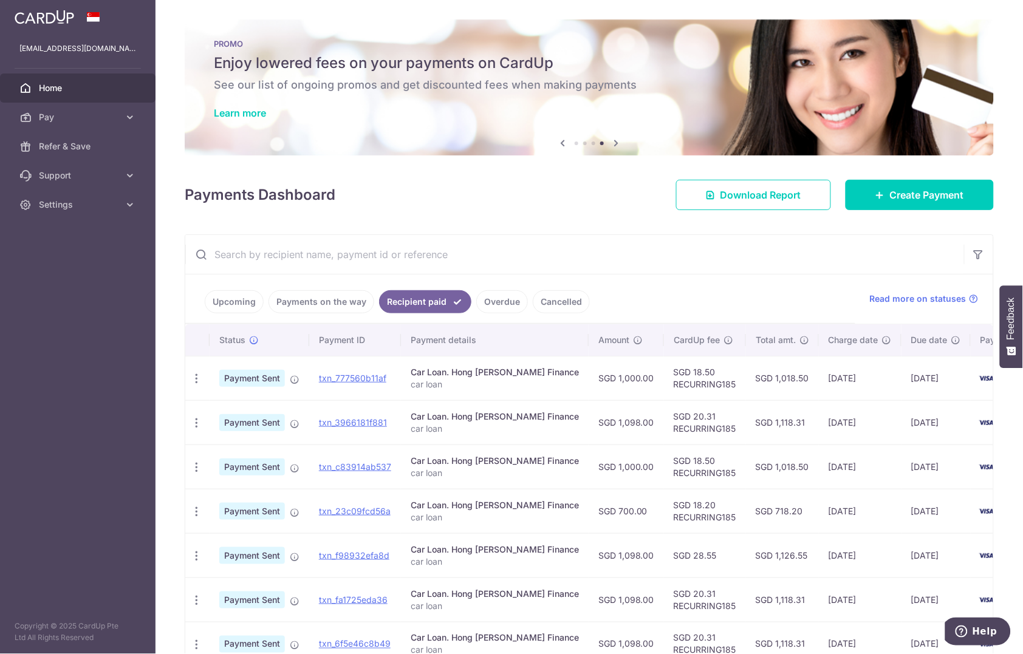
click at [315, 261] on input "text" at bounding box center [574, 254] width 779 height 39
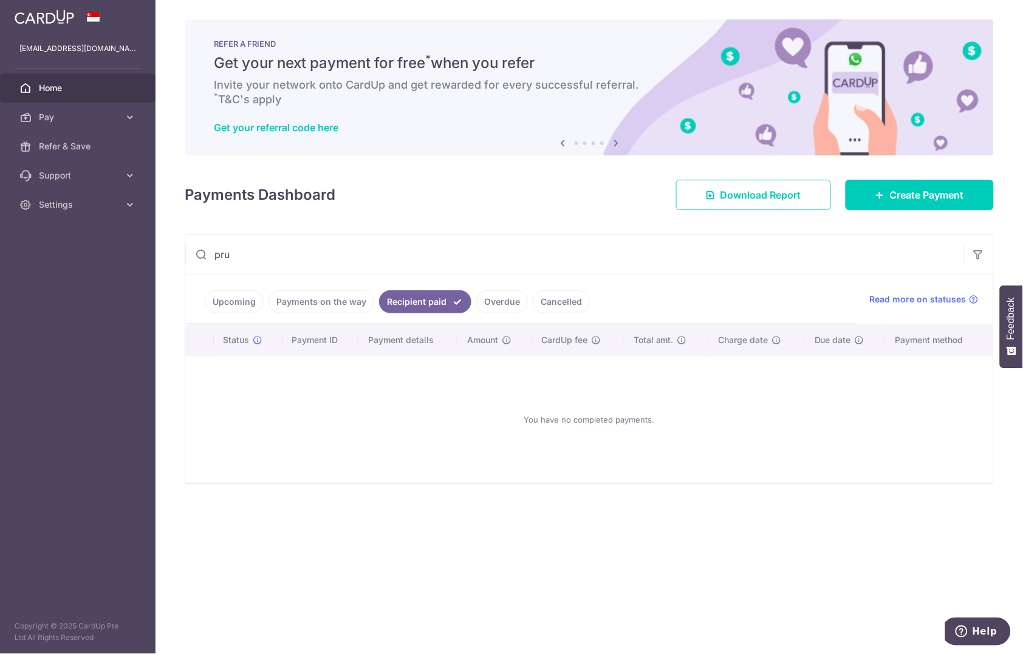
click at [553, 313] on link "Cancelled" at bounding box center [561, 301] width 57 height 23
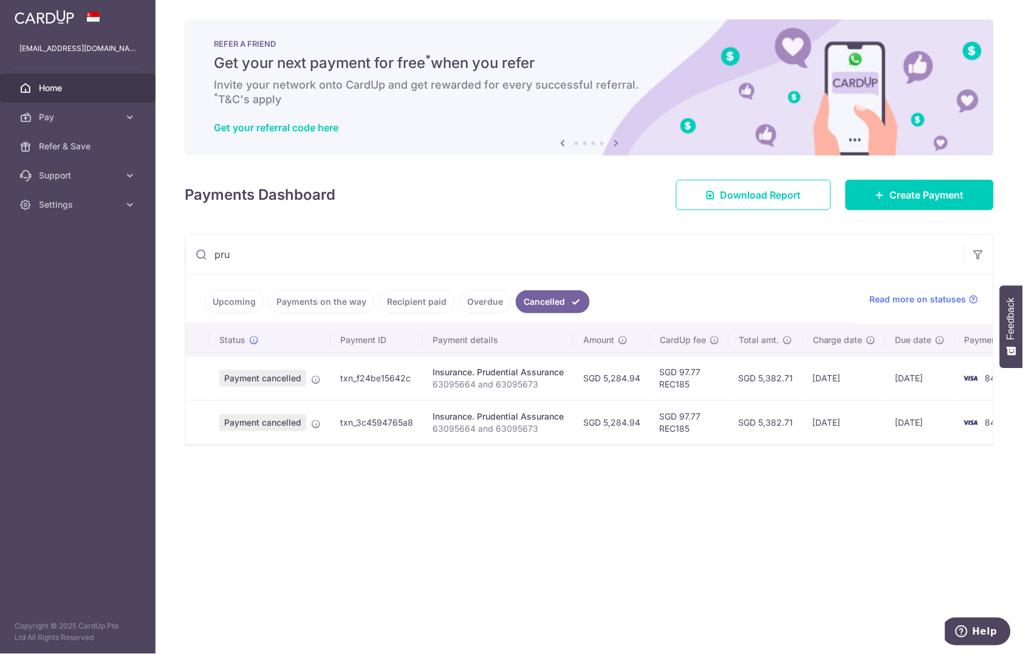
click at [471, 300] on link "Overdue" at bounding box center [485, 301] width 52 height 23
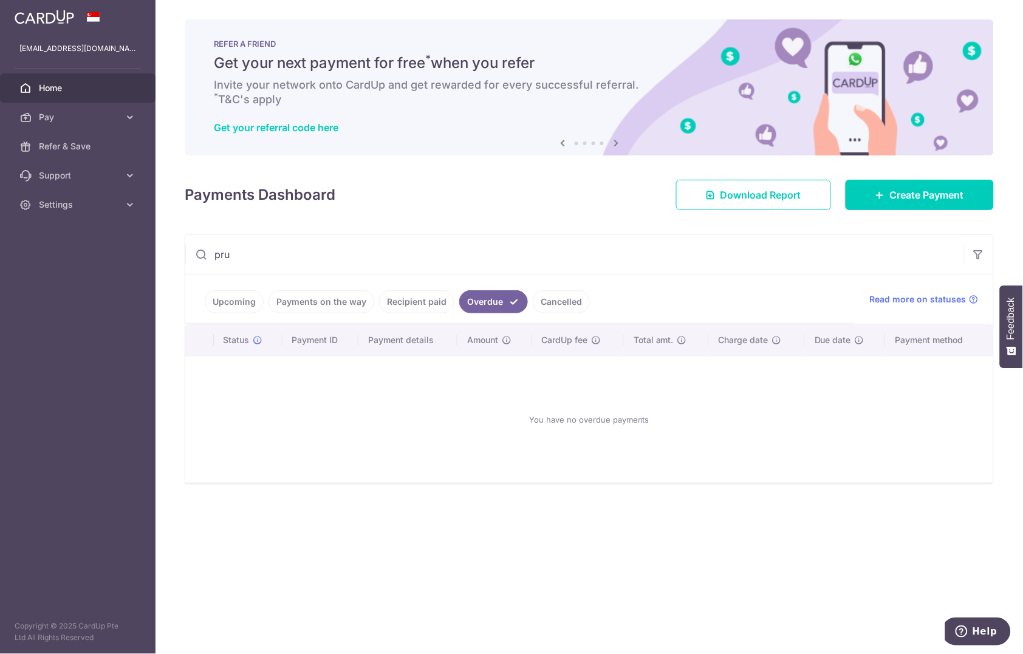
click at [424, 303] on link "Recipient paid" at bounding box center [416, 301] width 75 height 23
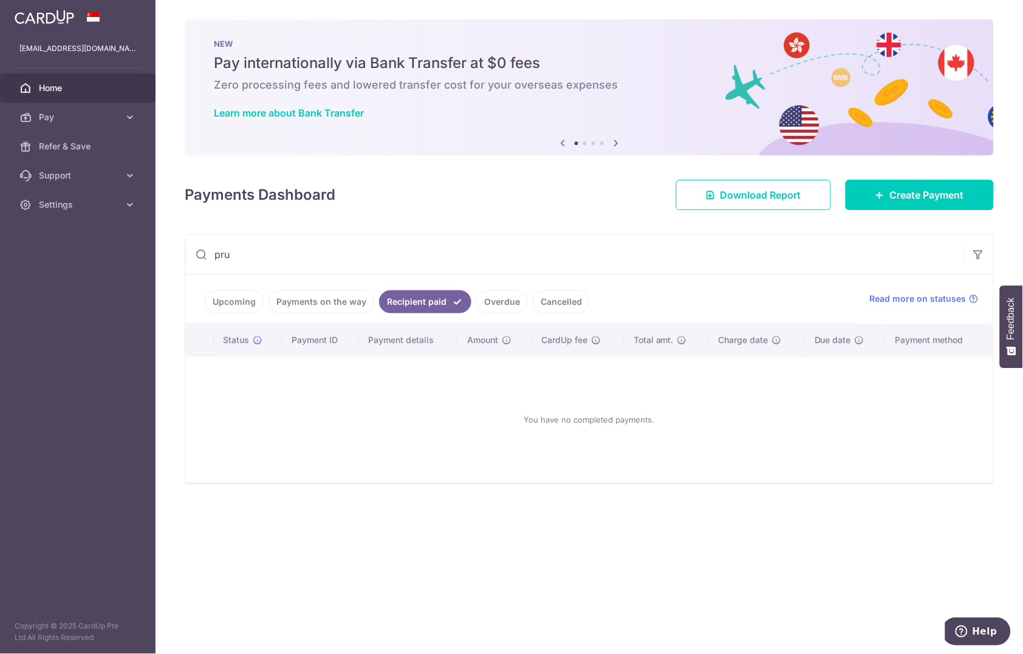
click at [313, 307] on link "Payments on the way" at bounding box center [322, 301] width 106 height 23
click at [238, 303] on link "Upcoming" at bounding box center [234, 301] width 59 height 23
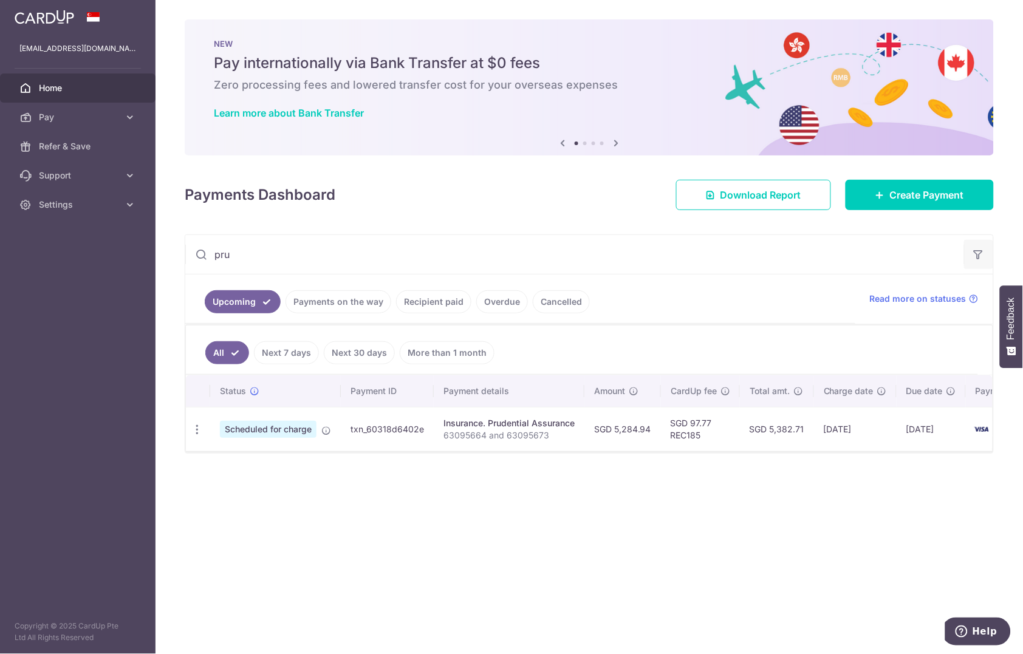
click at [976, 252] on icon "button" at bounding box center [979, 254] width 12 height 12
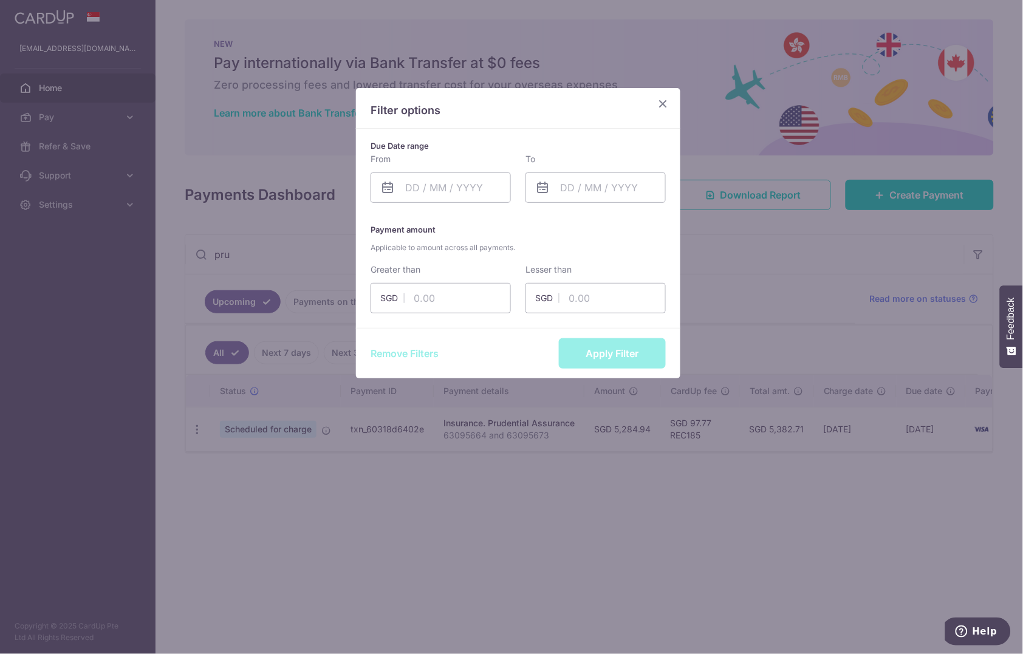
click at [681, 100] on div "Filter options Due Date range From Please select valid date To Please select va…" at bounding box center [511, 327] width 1023 height 654
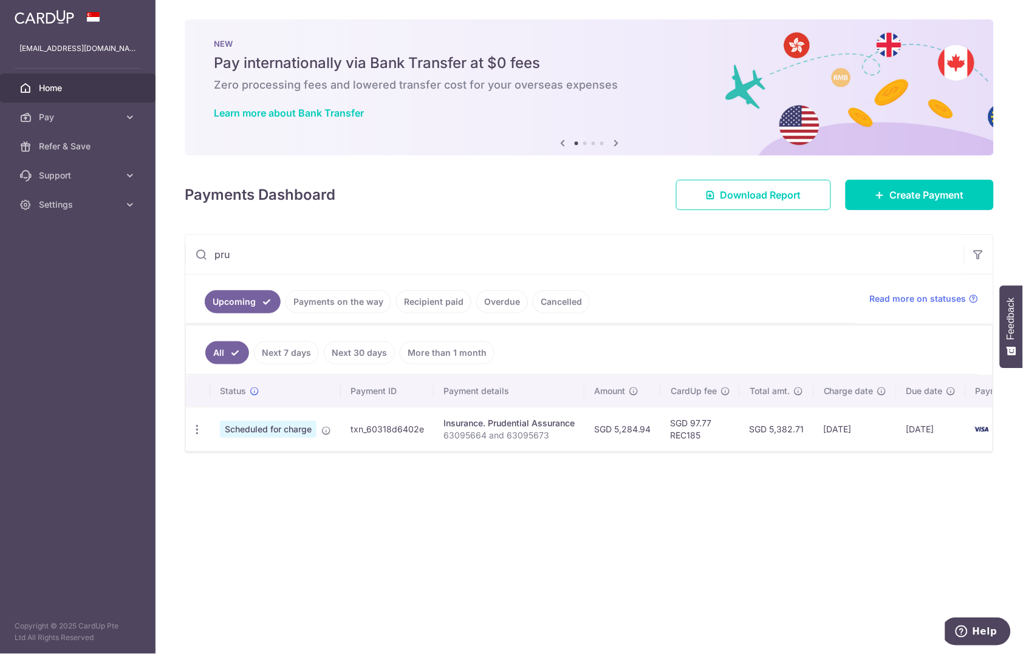
click at [341, 252] on input "pru" at bounding box center [574, 254] width 779 height 39
type input "prudential"
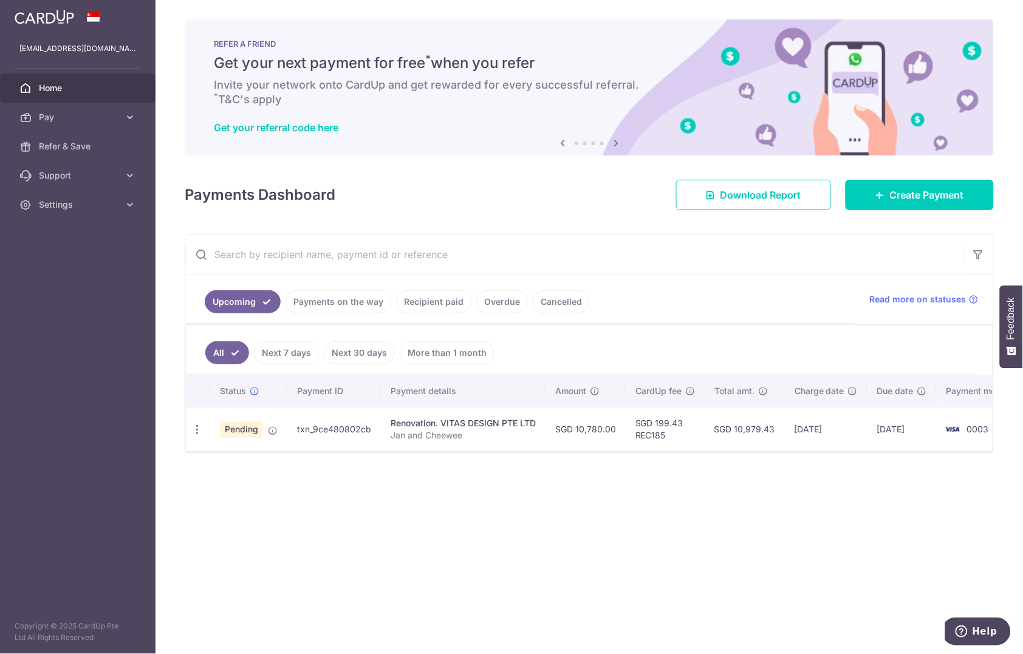
click at [317, 309] on link "Payments on the way" at bounding box center [339, 301] width 106 height 23
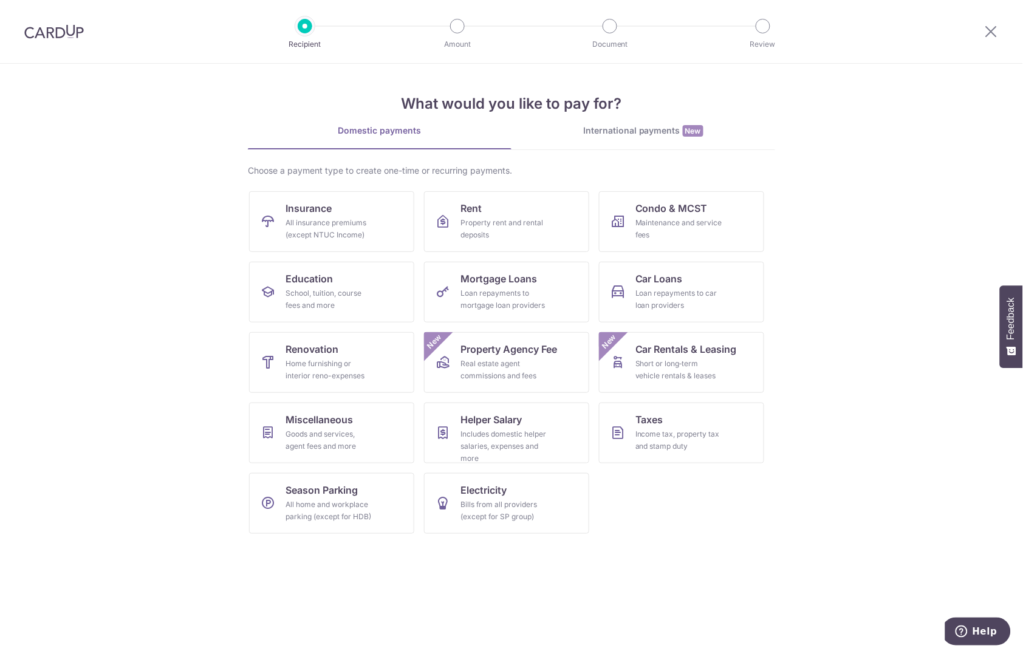
click at [333, 184] on div "Choose a payment type to create one-time or recurring payments. Insurance All i…" at bounding box center [511, 354] width 527 height 379
click at [333, 211] on link "Insurance All insurance premiums (except NTUC Income)" at bounding box center [331, 221] width 165 height 61
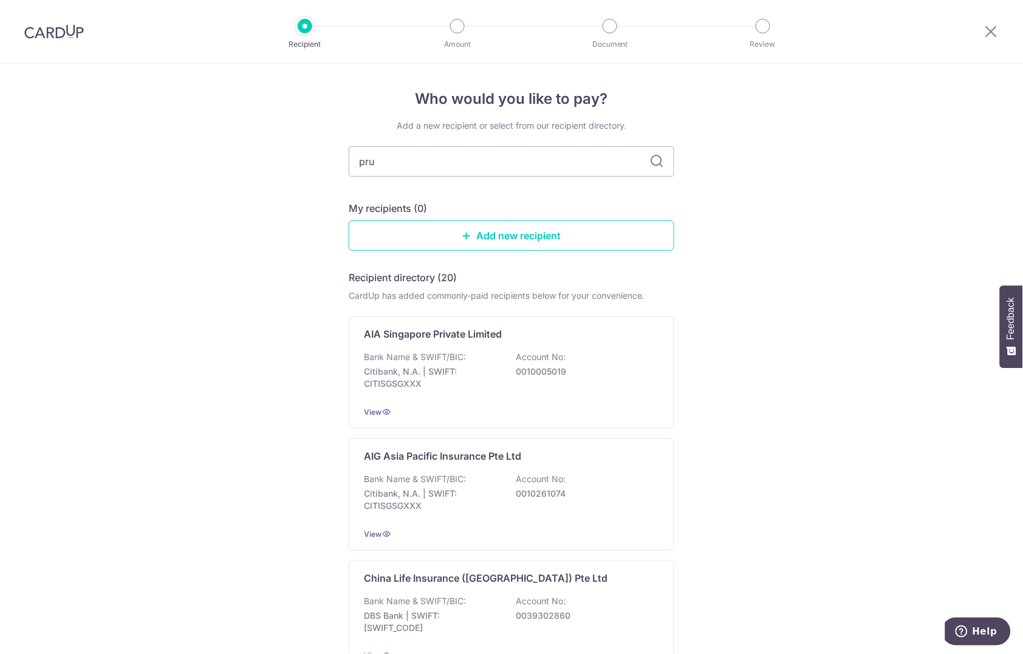
type input "prud"
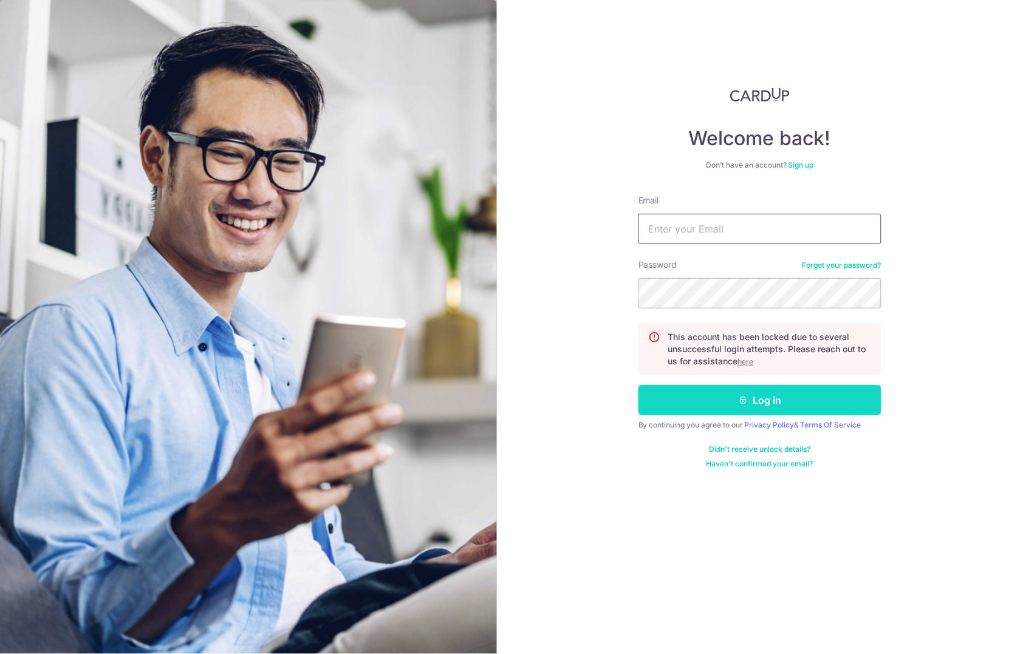
type input "[EMAIL_ADDRESS][DOMAIN_NAME]"
click at [705, 410] on button "Log in" at bounding box center [760, 400] width 243 height 30
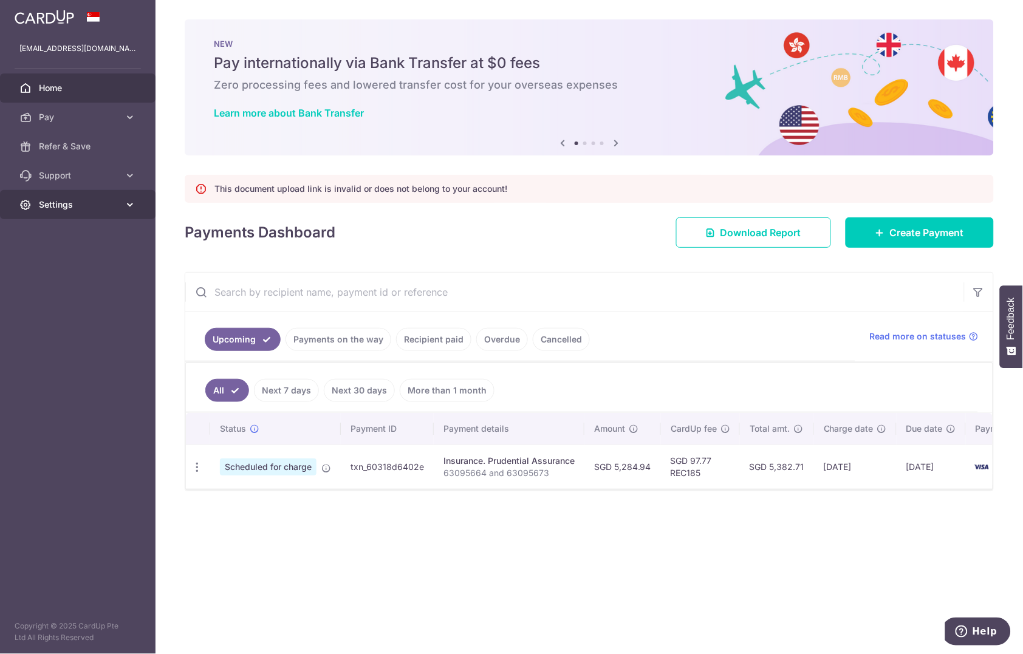
click at [129, 208] on icon at bounding box center [130, 205] width 12 height 12
click at [94, 266] on span "Logout" at bounding box center [79, 263] width 80 height 12
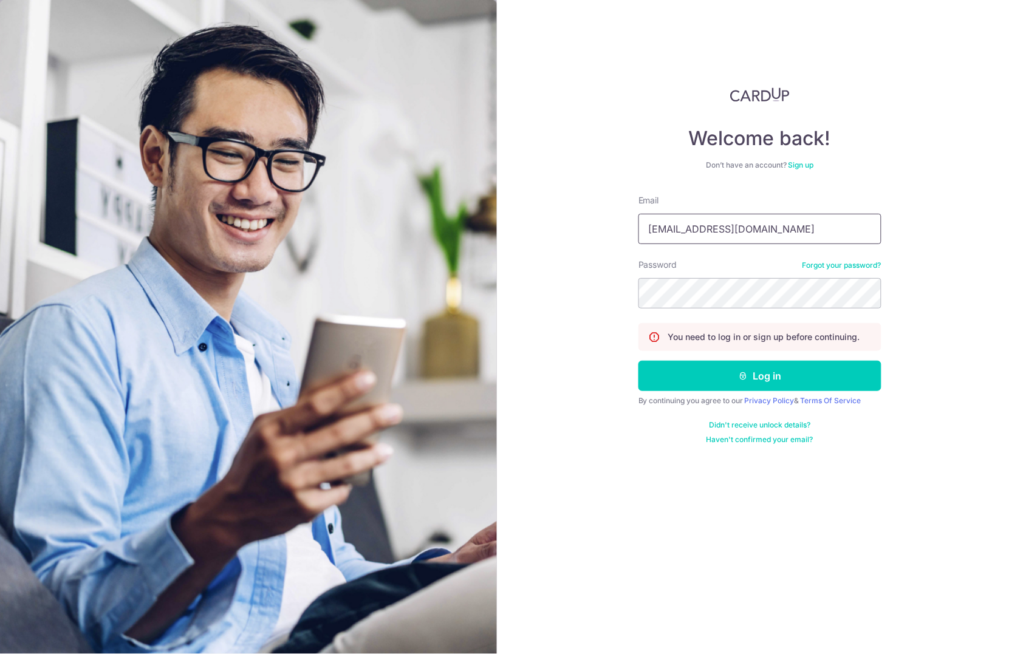
drag, startPoint x: 758, startPoint y: 227, endPoint x: 435, endPoint y: 168, distance: 328.4
click at [435, 168] on section "Welcome back! Don’t have an account? Sign up Email janlin@udo.com.sg Password F…" at bounding box center [511, 327] width 1023 height 654
type input "janlin84@gmail.com"
click at [787, 388] on button "Log in" at bounding box center [760, 376] width 243 height 30
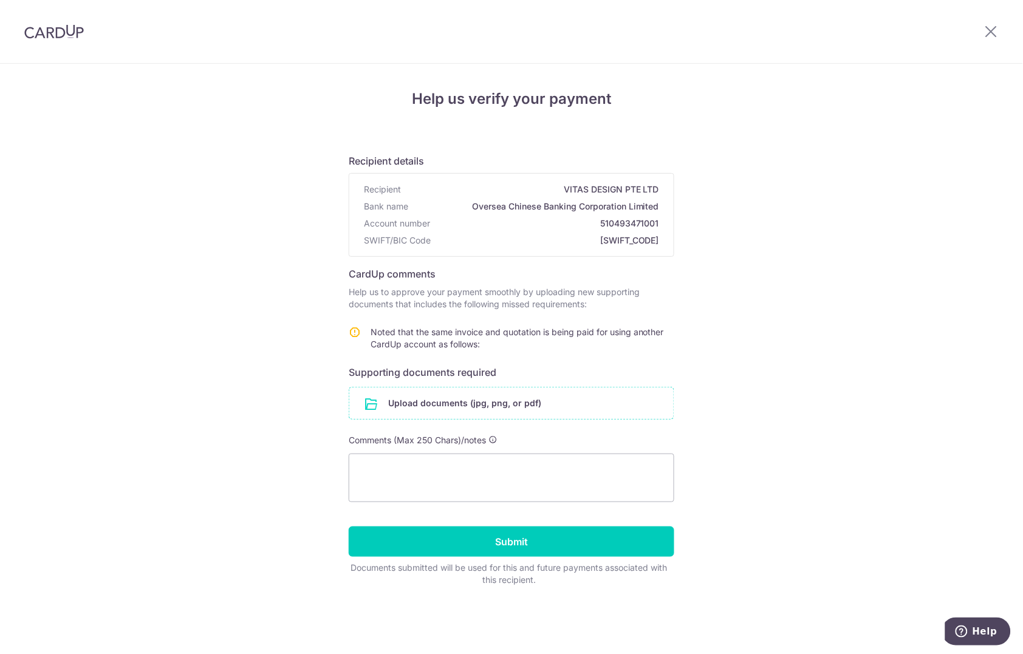
click at [457, 401] on input "file" at bounding box center [511, 404] width 324 height 32
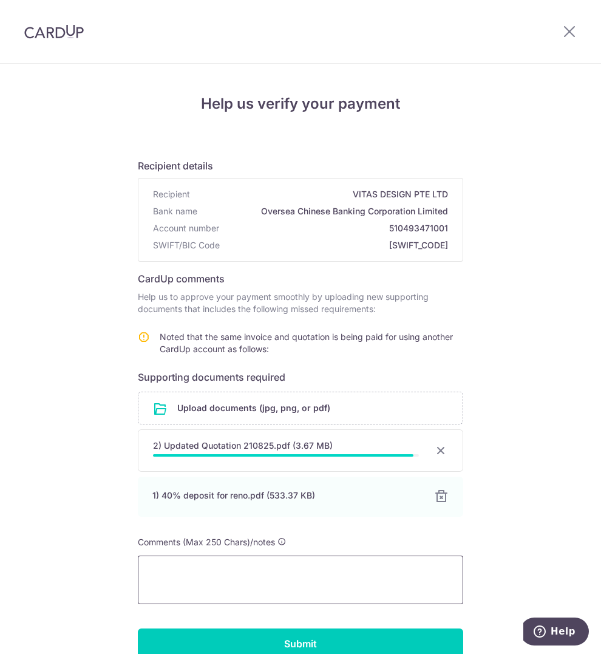
click at [300, 572] on textarea at bounding box center [301, 580] width 326 height 49
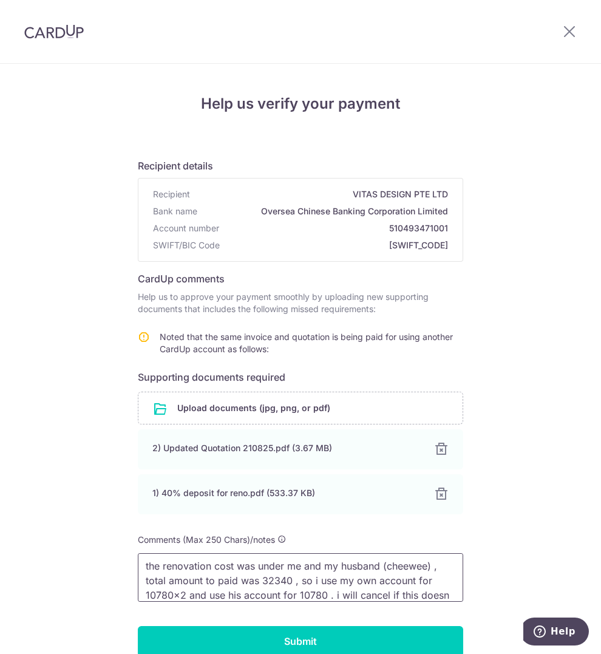
scroll to position [17, 0]
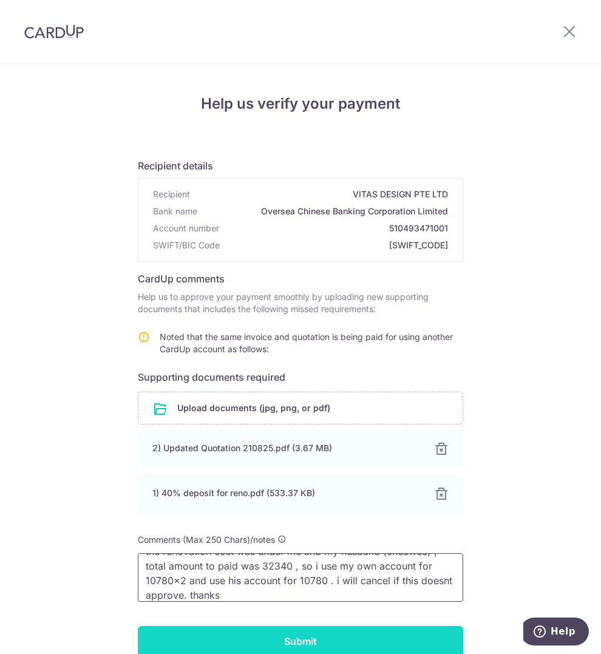
type textarea "the renovation cost was under me and my husband (cheewee) , total amount to pai…"
click at [306, 626] on input "Submit" at bounding box center [301, 641] width 326 height 30
